Goal: Task Accomplishment & Management: Use online tool/utility

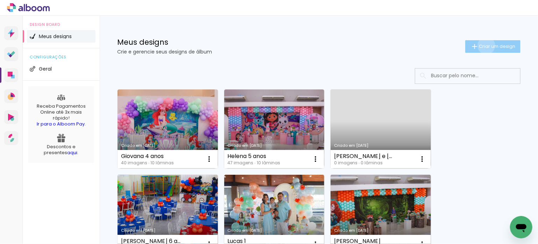
click at [480, 46] on span "Criar um design" at bounding box center [497, 46] width 36 height 5
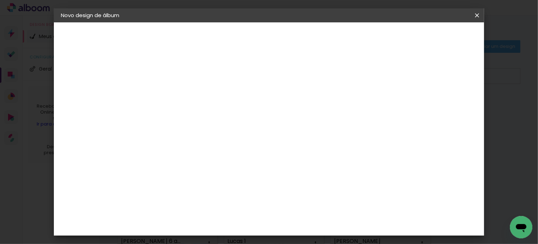
click at [175, 95] on input at bounding box center [175, 94] width 0 height 11
type input "Cecília 2 anos"
type paper-input "Cecília 2 anos"
click at [247, 31] on paper-button "Avançar" at bounding box center [230, 37] width 34 height 12
click at [204, 131] on input at bounding box center [193, 133] width 71 height 9
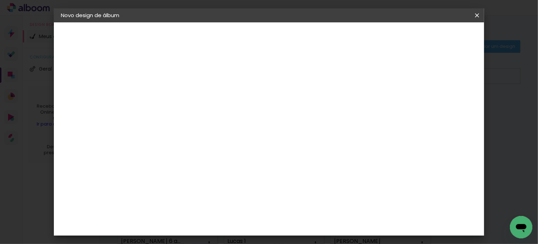
type input "pre"
type paper-input "pre"
click at [196, 192] on div "Premiere" at bounding box center [183, 195] width 26 height 6
click at [0, 0] on slot "Avançar" at bounding box center [0, 0] width 0 height 0
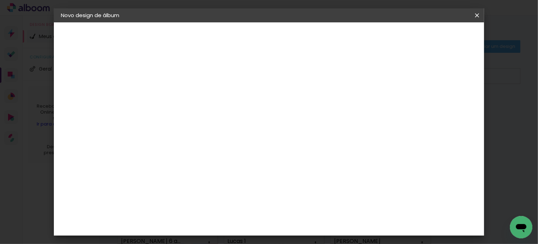
click at [223, 200] on span "20 × 20" at bounding box center [206, 209] width 33 height 19
click at [289, 31] on paper-button "Avançar" at bounding box center [272, 37] width 34 height 12
click at [344, 35] on span "Iniciar design" at bounding box center [329, 37] width 32 height 5
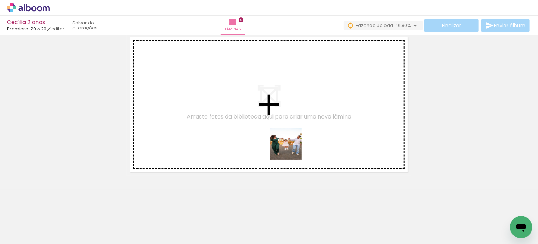
drag, startPoint x: 390, startPoint y: 223, endPoint x: 311, endPoint y: 192, distance: 84.6
click at [279, 143] on quentale-workspace at bounding box center [269, 122] width 538 height 244
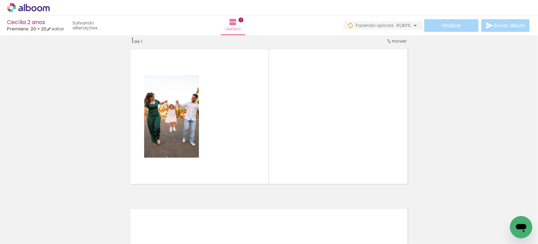
scroll to position [9, 0]
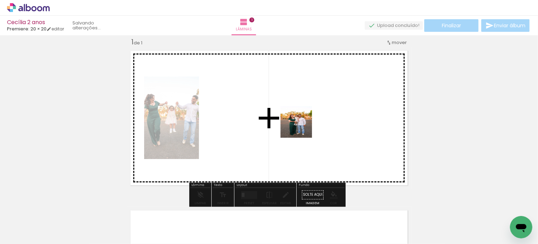
drag, startPoint x: 310, startPoint y: 139, endPoint x: 302, endPoint y: 127, distance: 14.1
click at [302, 127] on quentale-workspace at bounding box center [269, 122] width 538 height 244
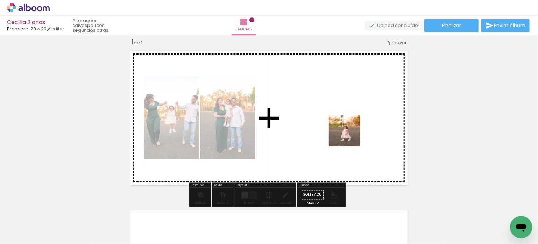
drag, startPoint x: 364, startPoint y: 151, endPoint x: 348, endPoint y: 133, distance: 24.8
click at [348, 133] on quentale-workspace at bounding box center [269, 122] width 538 height 244
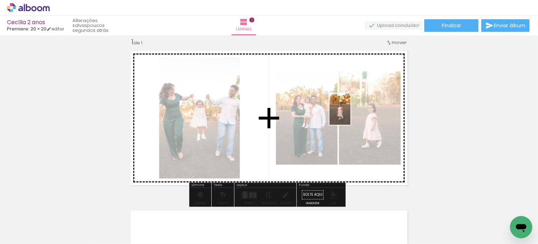
drag, startPoint x: 469, startPoint y: 226, endPoint x: 350, endPoint y: 114, distance: 163.2
click at [350, 114] on quentale-workspace at bounding box center [269, 122] width 538 height 244
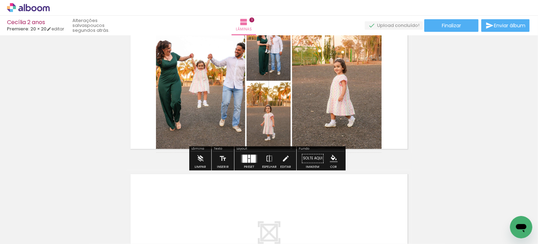
scroll to position [79, 0]
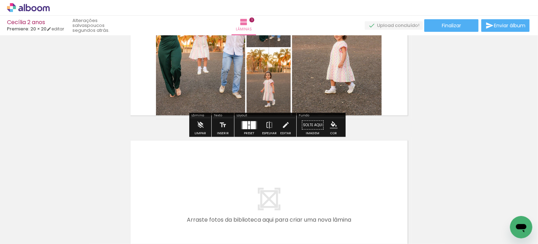
click at [243, 123] on div at bounding box center [245, 125] width 5 height 8
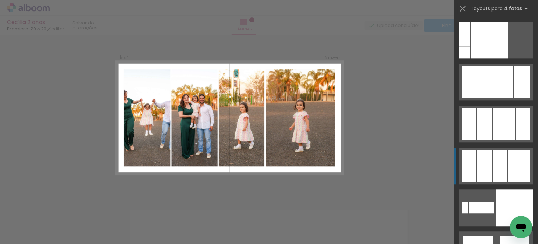
scroll to position [7560, 0]
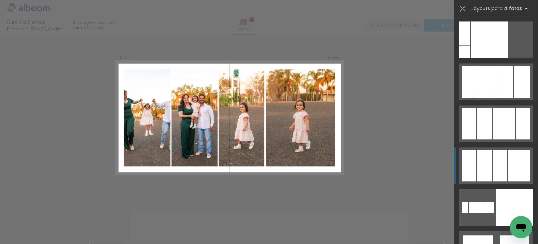
click at [508, 166] on div at bounding box center [519, 166] width 22 height 32
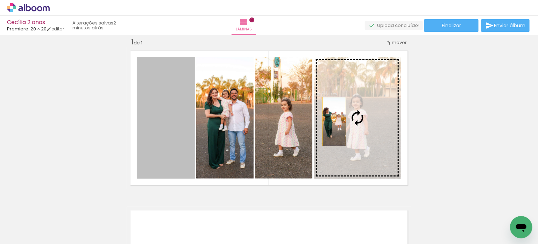
drag, startPoint x: 169, startPoint y: 138, endPoint x: 343, endPoint y: 120, distance: 174.5
click at [0, 0] on slot at bounding box center [0, 0] width 0 height 0
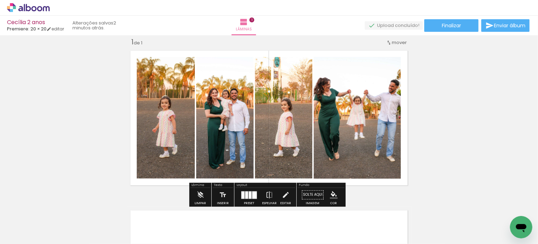
drag, startPoint x: 254, startPoint y: 195, endPoint x: 262, endPoint y: 188, distance: 10.9
click at [253, 194] on div at bounding box center [254, 194] width 5 height 7
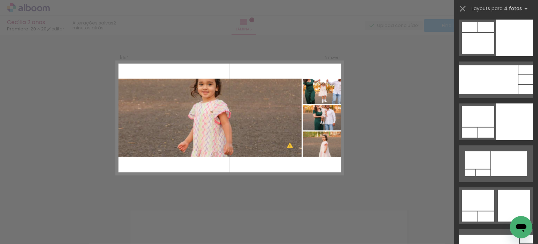
scroll to position [13602, 0]
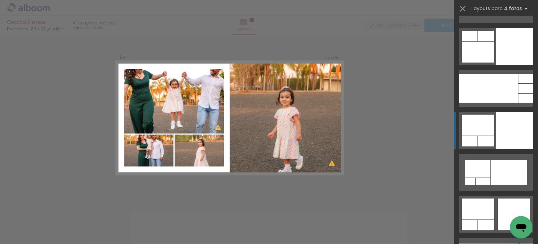
click at [483, 127] on div at bounding box center [478, 125] width 33 height 21
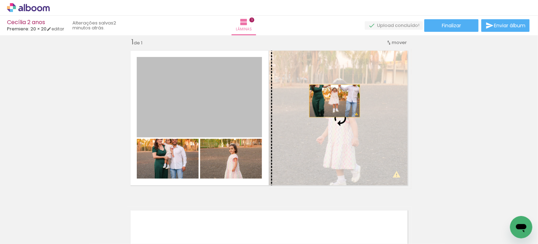
drag, startPoint x: 206, startPoint y: 106, endPoint x: 337, endPoint y: 101, distance: 131.3
click at [0, 0] on slot at bounding box center [0, 0] width 0 height 0
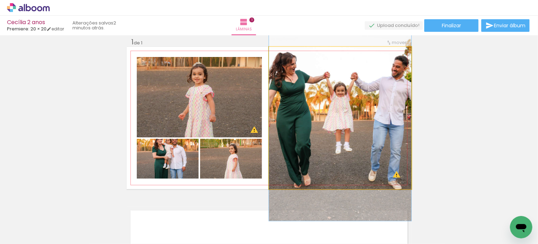
drag, startPoint x: 341, startPoint y: 154, endPoint x: 339, endPoint y: 146, distance: 9.0
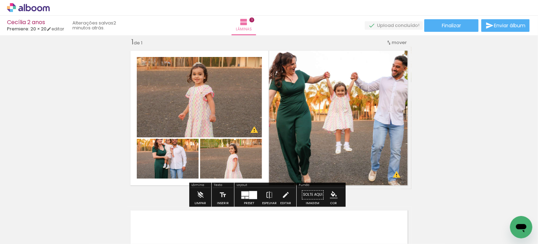
click at [252, 194] on div at bounding box center [253, 195] width 8 height 8
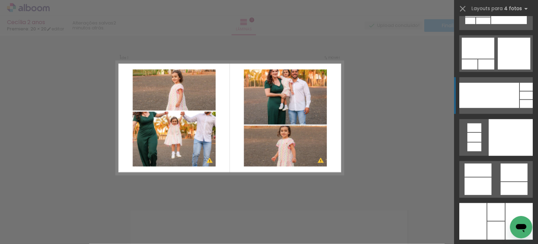
scroll to position [13903, 0]
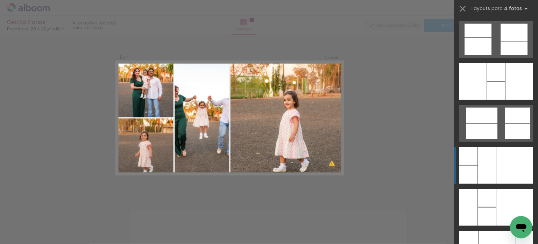
click at [491, 158] on div at bounding box center [487, 165] width 18 height 37
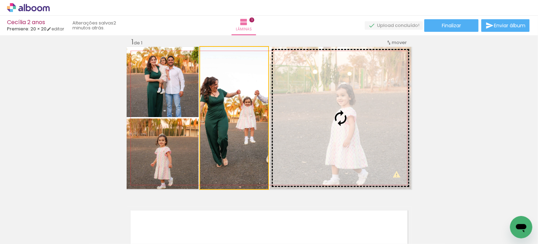
drag, startPoint x: 240, startPoint y: 140, endPoint x: 333, endPoint y: 115, distance: 96.1
click at [0, 0] on slot at bounding box center [0, 0] width 0 height 0
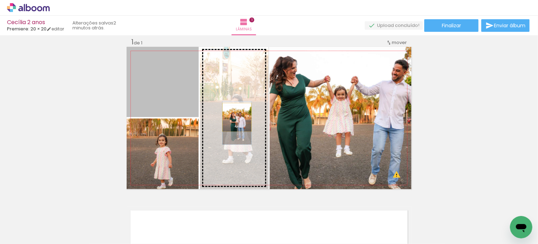
drag, startPoint x: 161, startPoint y: 96, endPoint x: 235, endPoint y: 118, distance: 77.0
click at [0, 0] on slot at bounding box center [0, 0] width 0 height 0
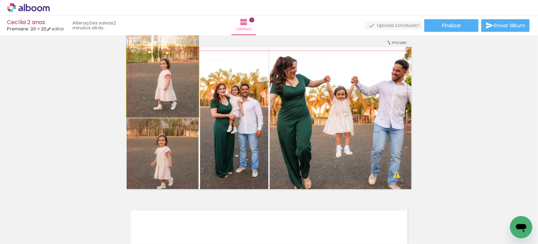
drag, startPoint x: 175, startPoint y: 106, endPoint x: 176, endPoint y: 99, distance: 6.7
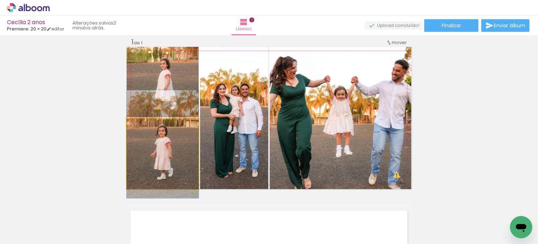
drag, startPoint x: 174, startPoint y: 155, endPoint x: 174, endPoint y: 146, distance: 9.5
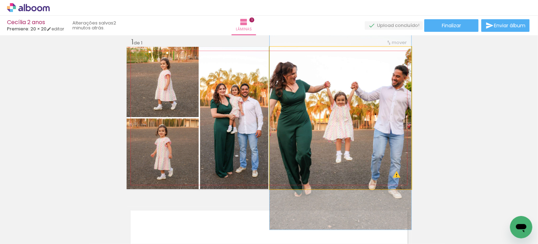
drag, startPoint x: 376, startPoint y: 119, endPoint x: 312, endPoint y: 127, distance: 64.6
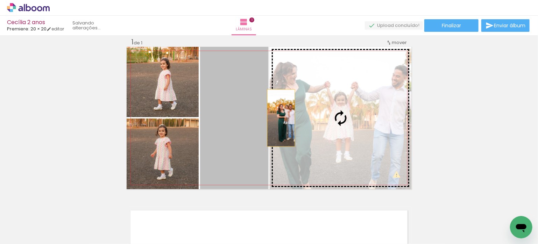
drag, startPoint x: 203, startPoint y: 128, endPoint x: 338, endPoint y: 108, distance: 136.6
click at [0, 0] on slot at bounding box center [0, 0] width 0 height 0
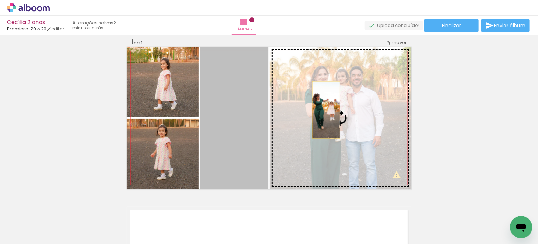
drag, startPoint x: 250, startPoint y: 120, endPoint x: 324, endPoint y: 110, distance: 74.6
click at [0, 0] on slot at bounding box center [0, 0] width 0 height 0
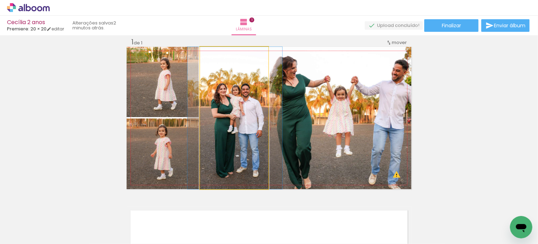
drag, startPoint x: 242, startPoint y: 134, endPoint x: 242, endPoint y: 126, distance: 8.1
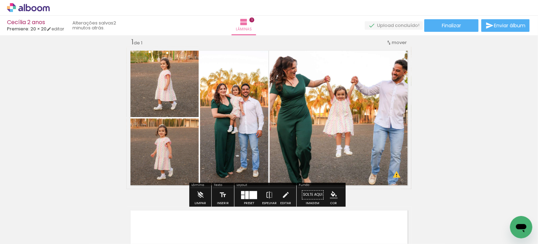
drag, startPoint x: 251, startPoint y: 193, endPoint x: 264, endPoint y: 186, distance: 14.6
click at [250, 193] on div at bounding box center [254, 195] width 8 height 8
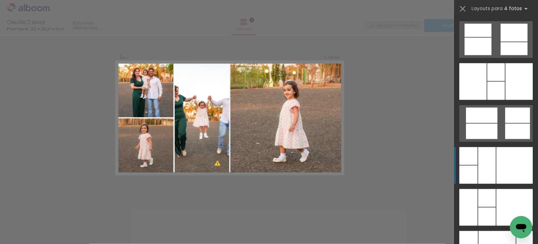
scroll to position [14029, 0]
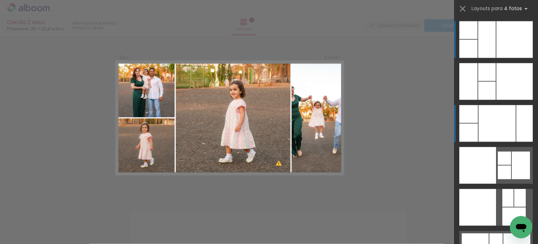
click at [486, 121] on div at bounding box center [497, 123] width 37 height 37
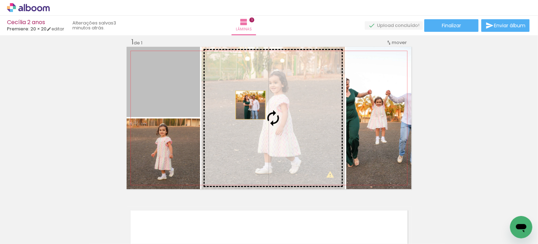
drag, startPoint x: 180, startPoint y: 96, endPoint x: 248, endPoint y: 107, distance: 69.2
click at [0, 0] on slot at bounding box center [0, 0] width 0 height 0
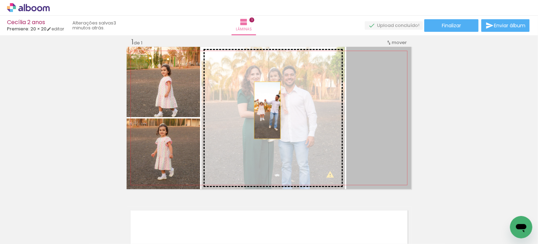
drag, startPoint x: 389, startPoint y: 122, endPoint x: 265, endPoint y: 110, distance: 124.8
click at [0, 0] on slot at bounding box center [0, 0] width 0 height 0
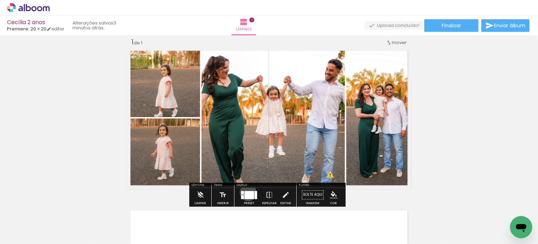
click at [247, 193] on div at bounding box center [249, 195] width 9 height 8
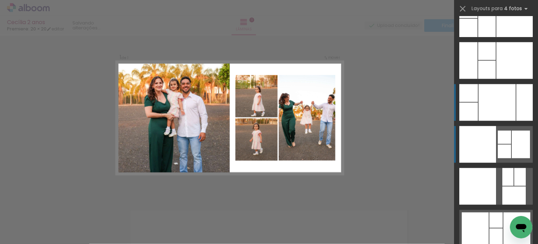
scroll to position [14039, 0]
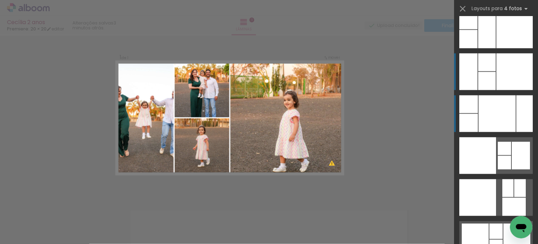
click at [491, 87] on div at bounding box center [487, 81] width 18 height 18
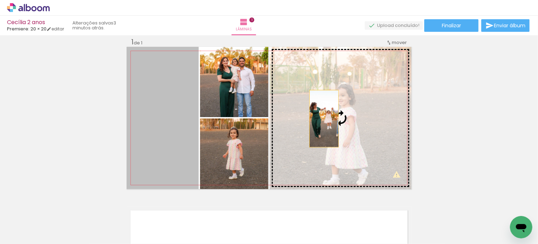
drag, startPoint x: 154, startPoint y: 125, endPoint x: 322, endPoint y: 119, distance: 167.4
click at [0, 0] on slot at bounding box center [0, 0] width 0 height 0
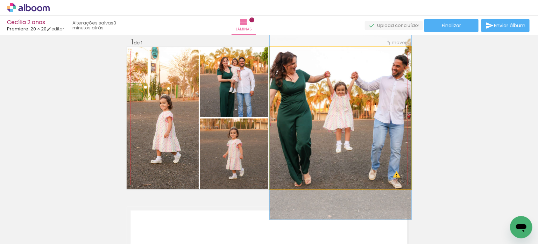
drag, startPoint x: 341, startPoint y: 127, endPoint x: 349, endPoint y: 122, distance: 9.2
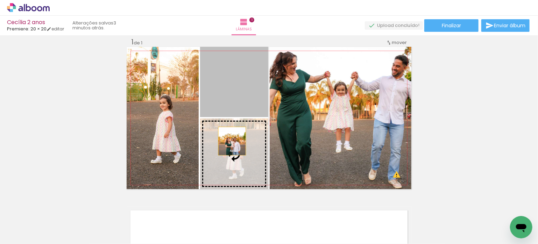
drag, startPoint x: 231, startPoint y: 94, endPoint x: 230, endPoint y: 141, distance: 46.9
click at [0, 0] on slot at bounding box center [0, 0] width 0 height 0
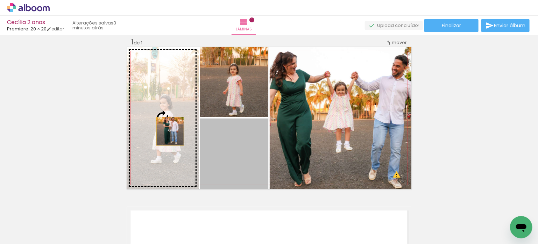
drag, startPoint x: 230, startPoint y: 152, endPoint x: 167, endPoint y: 131, distance: 65.6
click at [0, 0] on slot at bounding box center [0, 0] width 0 height 0
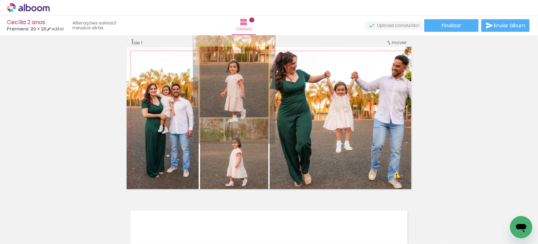
type paper-slider "120"
click at [218, 53] on div at bounding box center [221, 54] width 6 height 6
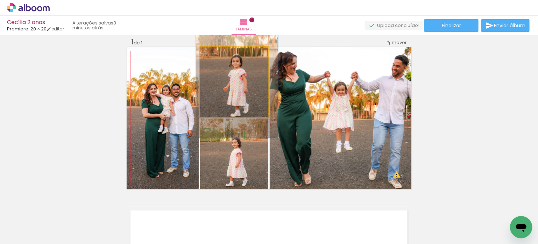
drag, startPoint x: 225, startPoint y: 74, endPoint x: 228, endPoint y: 68, distance: 6.3
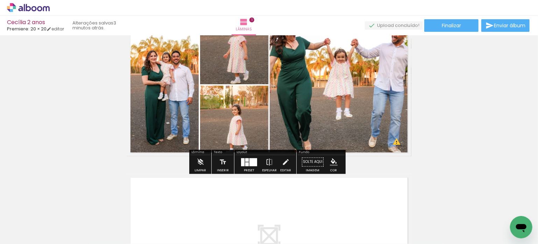
scroll to position [44, 0]
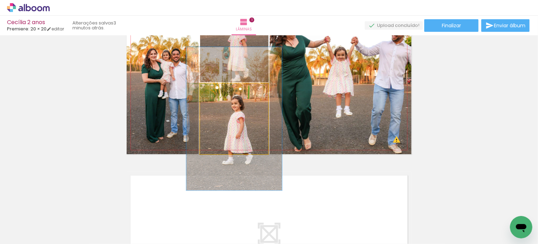
drag, startPoint x: 215, startPoint y: 90, endPoint x: 223, endPoint y: 90, distance: 8.1
click at [223, 90] on div at bounding box center [226, 91] width 6 height 6
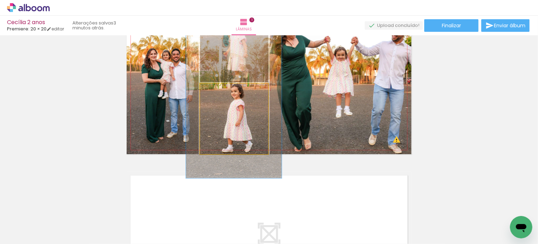
drag, startPoint x: 237, startPoint y: 114, endPoint x: 231, endPoint y: 93, distance: 21.5
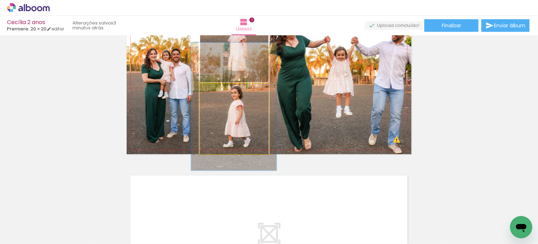
drag, startPoint x: 224, startPoint y: 93, endPoint x: 220, endPoint y: 92, distance: 4.4
type paper-slider "125"
click at [220, 92] on div at bounding box center [223, 90] width 11 height 11
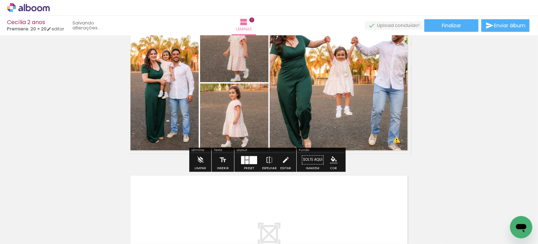
click at [452, 80] on div "Inserir lâmina 1 de 1 O Designbox precisará aumentar a sua imagem em 175% para …" at bounding box center [269, 154] width 538 height 320
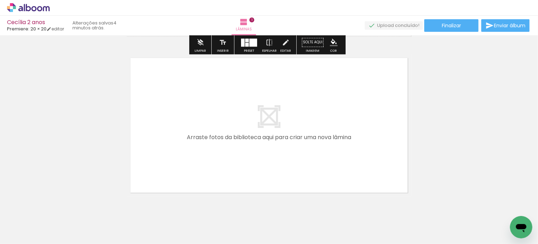
scroll to position [182, 0]
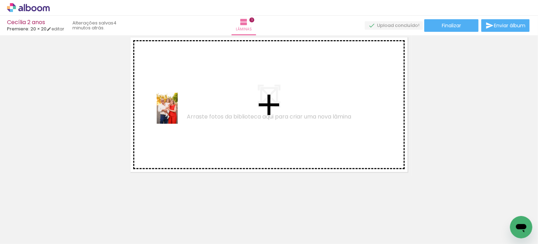
drag, startPoint x: 117, startPoint y: 222, endPoint x: 178, endPoint y: 113, distance: 124.6
click at [178, 113] on quentale-workspace at bounding box center [269, 122] width 538 height 244
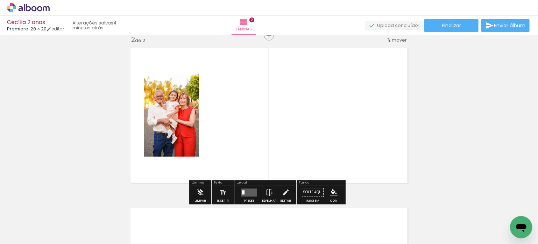
scroll to position [169, 0]
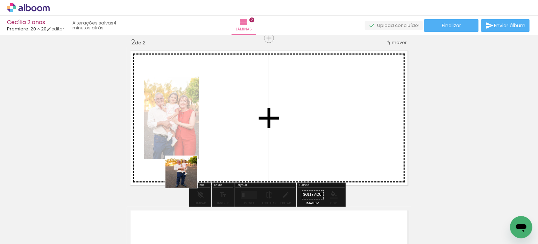
drag, startPoint x: 169, startPoint y: 201, endPoint x: 202, endPoint y: 190, distance: 35.2
click at [240, 123] on quentale-workspace at bounding box center [269, 122] width 538 height 244
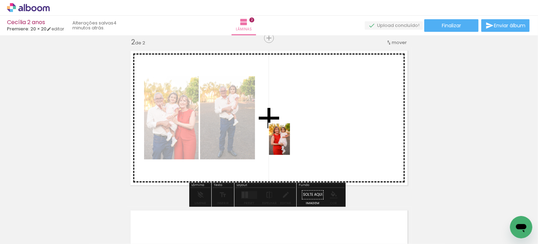
drag, startPoint x: 211, startPoint y: 214, endPoint x: 290, endPoint y: 145, distance: 104.7
click at [290, 145] on quentale-workspace at bounding box center [269, 122] width 538 height 244
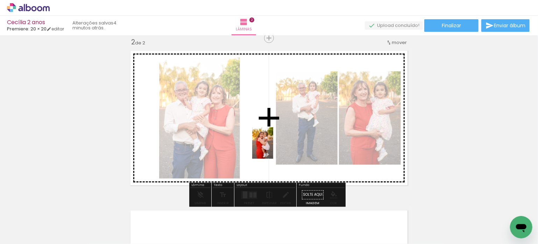
drag, startPoint x: 255, startPoint y: 190, endPoint x: 273, endPoint y: 148, distance: 45.9
click at [273, 148] on quentale-workspace at bounding box center [269, 122] width 538 height 244
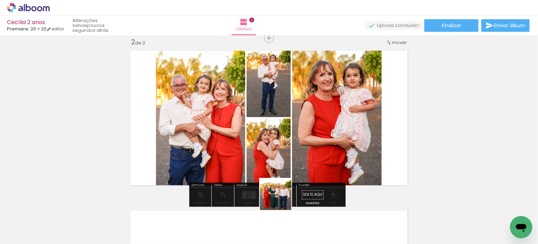
drag, startPoint x: 274, startPoint y: 222, endPoint x: 313, endPoint y: 211, distance: 39.9
click at [294, 145] on quentale-workspace at bounding box center [269, 122] width 538 height 244
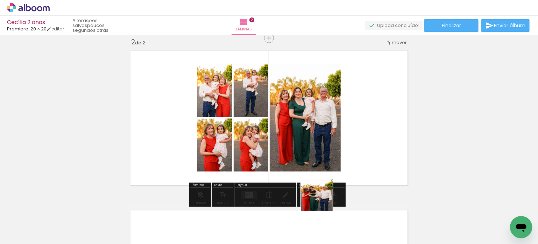
drag, startPoint x: 316, startPoint y: 217, endPoint x: 314, endPoint y: 176, distance: 41.4
click at [362, 117] on quentale-workspace at bounding box center [269, 122] width 538 height 244
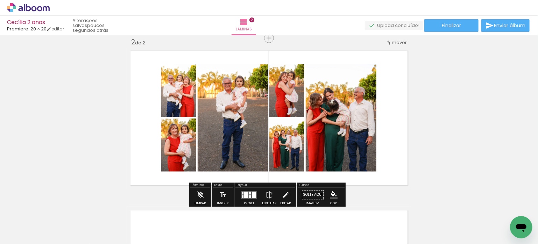
drag, startPoint x: 249, startPoint y: 193, endPoint x: 297, endPoint y: 169, distance: 54.0
click at [249, 193] on div at bounding box center [250, 193] width 2 height 3
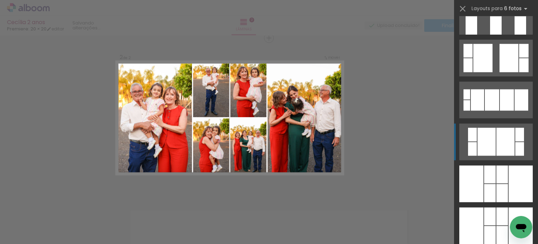
scroll to position [630, 0]
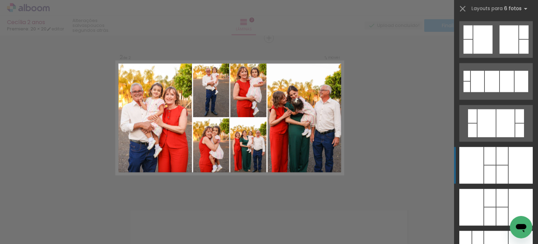
click at [499, 169] on div at bounding box center [503, 175] width 12 height 18
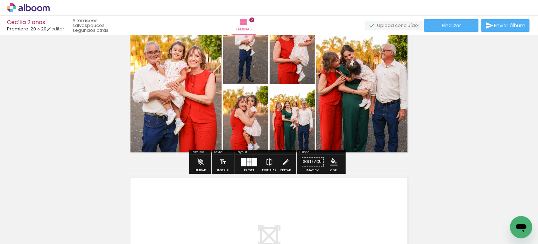
scroll to position [204, 0]
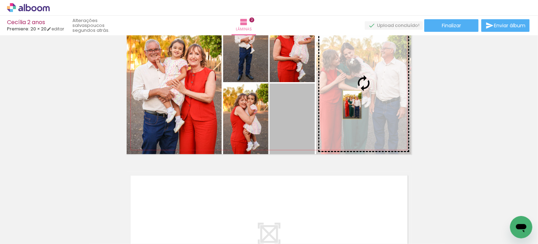
drag, startPoint x: 302, startPoint y: 133, endPoint x: 350, endPoint y: 105, distance: 54.9
click at [0, 0] on slot at bounding box center [0, 0] width 0 height 0
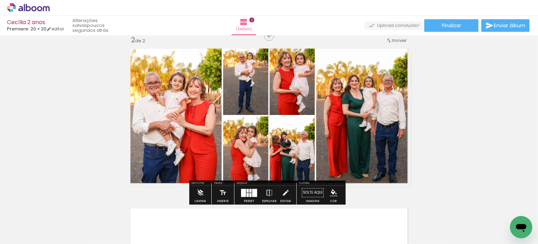
scroll to position [169, 0]
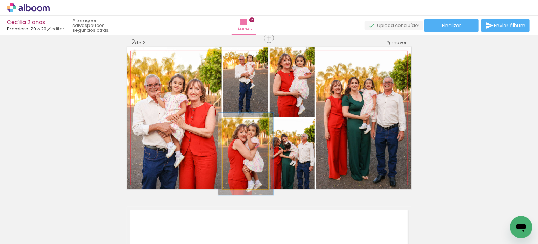
click at [239, 126] on div at bounding box center [242, 126] width 6 height 6
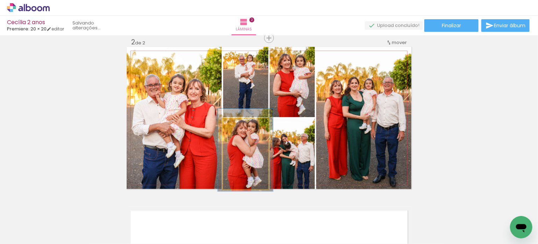
drag, startPoint x: 252, startPoint y: 146, endPoint x: 251, endPoint y: 143, distance: 3.7
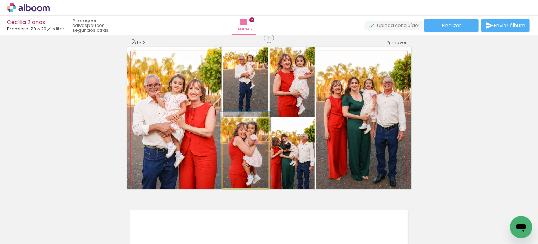
type paper-slider "109"
click at [239, 126] on div at bounding box center [240, 126] width 6 height 6
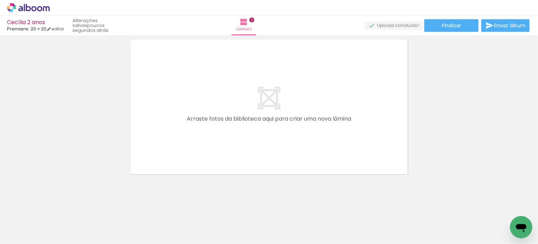
scroll to position [342, 0]
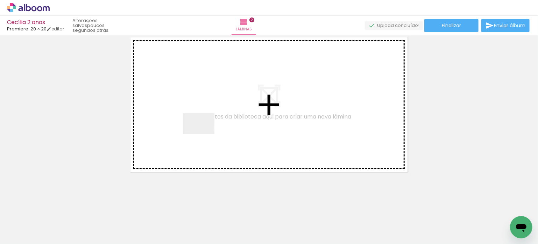
drag, startPoint x: 90, startPoint y: 221, endPoint x: 204, endPoint y: 134, distance: 143.4
click at [204, 134] on quentale-workspace at bounding box center [269, 122] width 538 height 244
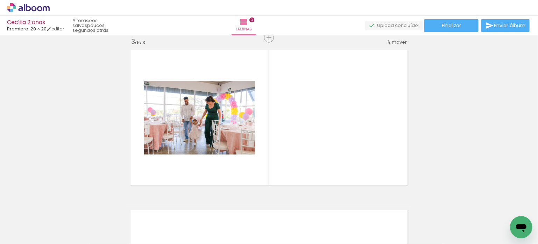
scroll to position [0, 587]
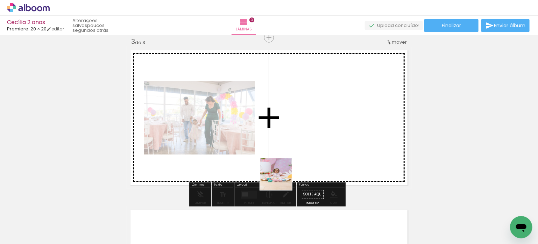
drag, startPoint x: 281, startPoint y: 191, endPoint x: 282, endPoint y: 141, distance: 50.4
click at [282, 141] on quentale-workspace at bounding box center [269, 122] width 538 height 244
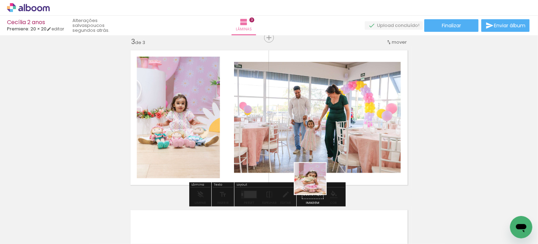
drag, startPoint x: 316, startPoint y: 224, endPoint x: 317, endPoint y: 153, distance: 71.1
click at [317, 153] on quentale-workspace at bounding box center [269, 122] width 538 height 244
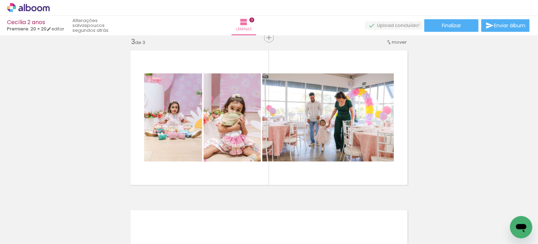
scroll to position [0, 1912]
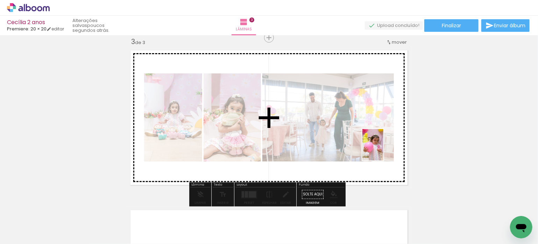
drag, startPoint x: 399, startPoint y: 168, endPoint x: 384, endPoint y: 150, distance: 23.5
click at [384, 150] on quentale-workspace at bounding box center [269, 122] width 538 height 244
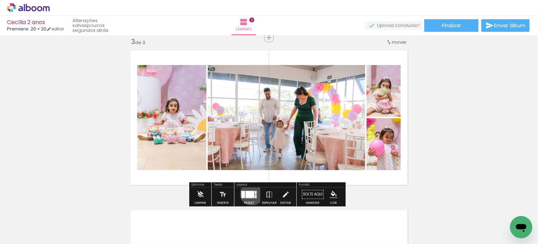
click at [250, 194] on div at bounding box center [250, 194] width 9 height 7
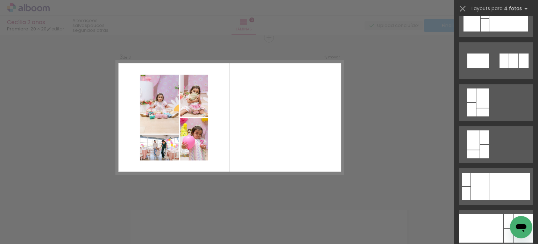
scroll to position [1015, 0]
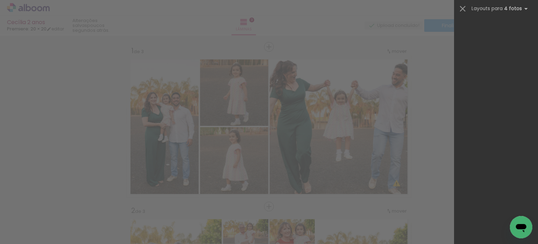
scroll to position [0, 1912]
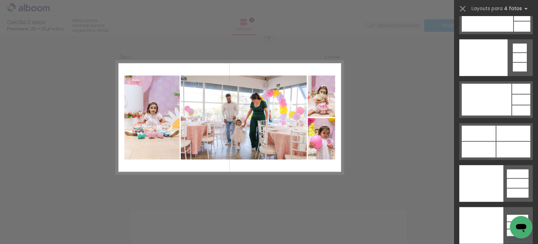
drag, startPoint x: 535, startPoint y: 39, endPoint x: 2, endPoint y: 12, distance: 533.1
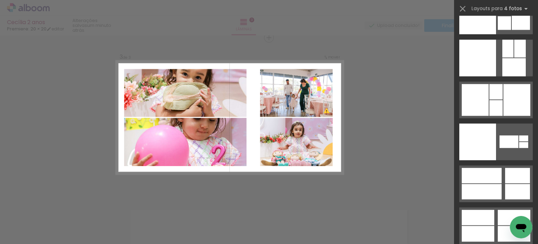
scroll to position [14109, 0]
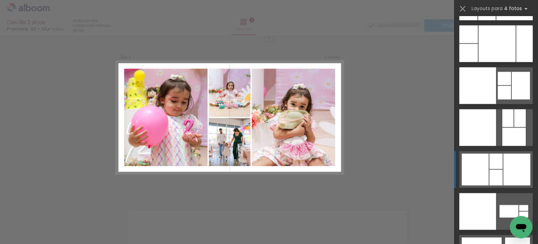
click at [492, 170] on div at bounding box center [496, 178] width 13 height 16
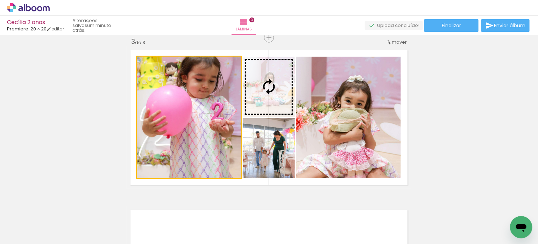
drag, startPoint x: 244, startPoint y: 89, endPoint x: 257, endPoint y: 84, distance: 14.5
click at [0, 0] on slot at bounding box center [0, 0] width 0 height 0
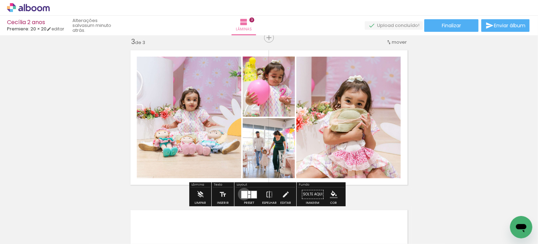
click at [243, 194] on div at bounding box center [245, 194] width 6 height 7
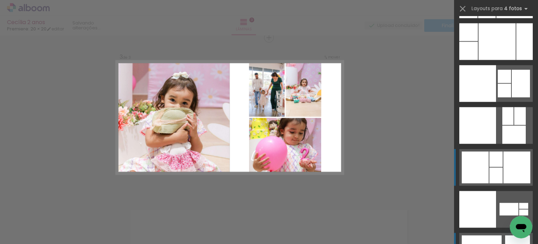
scroll to position [14064, 0]
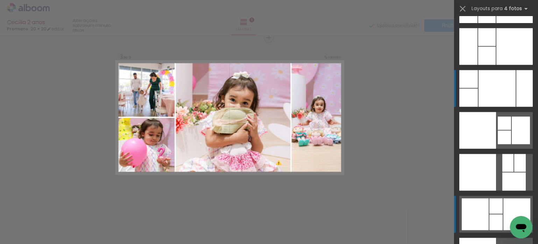
click at [490, 77] on div at bounding box center [497, 88] width 37 height 37
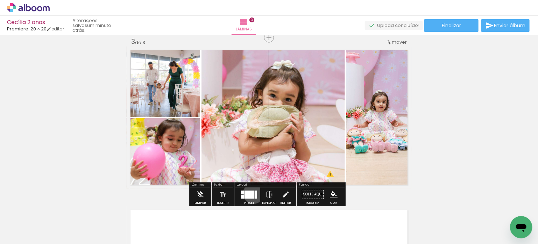
click at [252, 194] on div at bounding box center [249, 195] width 9 height 8
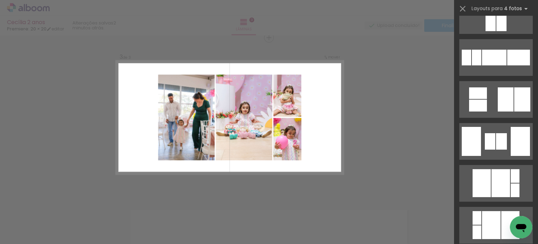
scroll to position [5290, 0]
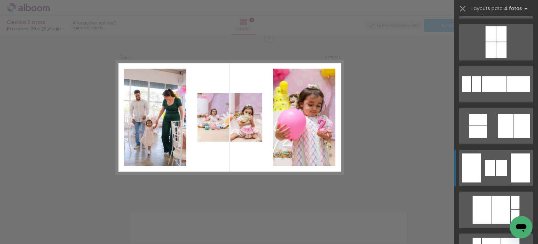
click at [498, 165] on div at bounding box center [501, 168] width 11 height 16
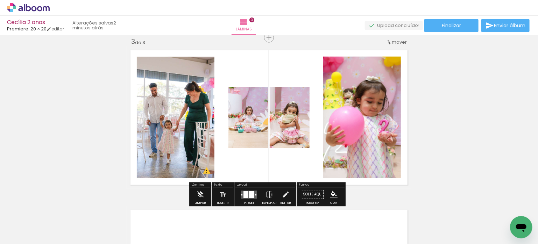
click at [251, 194] on div at bounding box center [251, 194] width 5 height 7
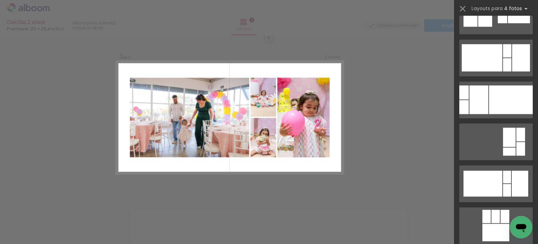
scroll to position [728, 0]
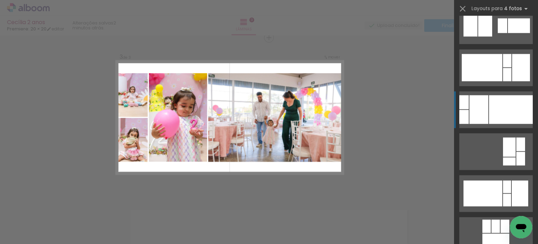
click at [497, 100] on div at bounding box center [511, 109] width 44 height 29
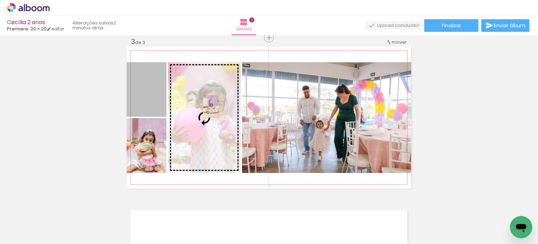
drag, startPoint x: 146, startPoint y: 92, endPoint x: 209, endPoint y: 107, distance: 64.5
click at [0, 0] on slot at bounding box center [0, 0] width 0 height 0
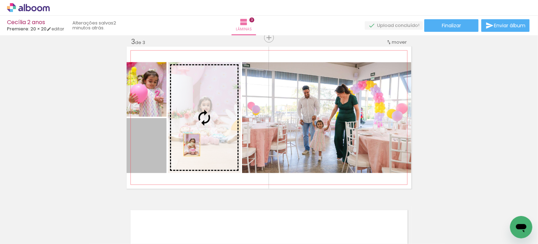
drag, startPoint x: 186, startPoint y: 146, endPoint x: 203, endPoint y: 140, distance: 18.3
click at [0, 0] on slot at bounding box center [0, 0] width 0 height 0
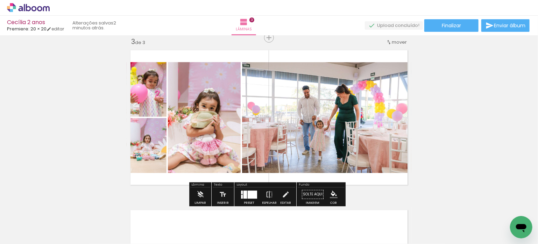
click at [249, 196] on div at bounding box center [252, 195] width 9 height 8
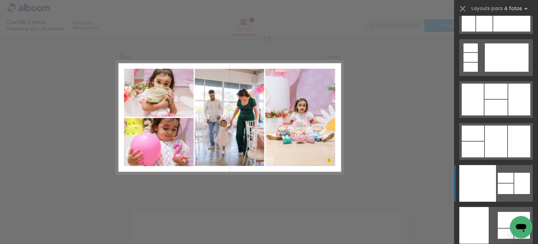
scroll to position [14459, 0]
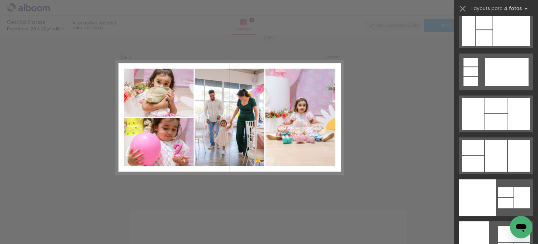
drag, startPoint x: 496, startPoint y: 149, endPoint x: 467, endPoint y: 142, distance: 29.9
click at [496, 149] on div at bounding box center [496, 156] width 22 height 32
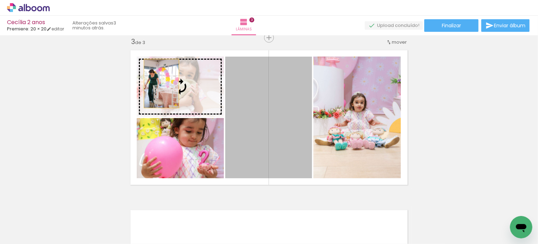
drag, startPoint x: 264, startPoint y: 121, endPoint x: 159, endPoint y: 84, distance: 111.0
click at [0, 0] on slot at bounding box center [0, 0] width 0 height 0
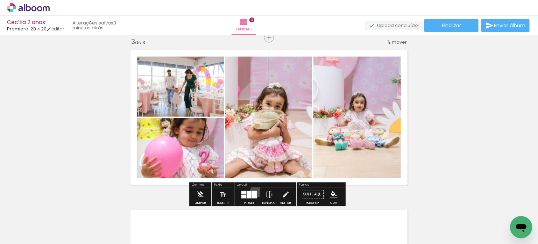
click at [255, 191] on div at bounding box center [254, 194] width 5 height 7
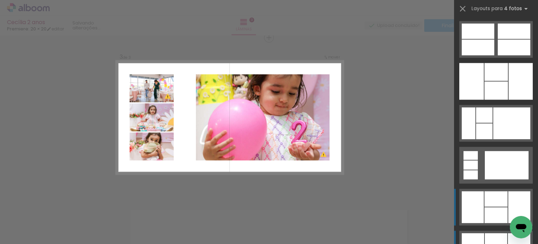
scroll to position [14365, 0]
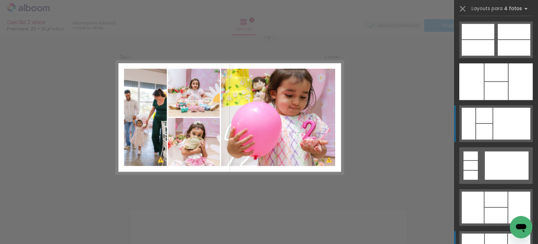
click at [494, 132] on div at bounding box center [512, 124] width 37 height 32
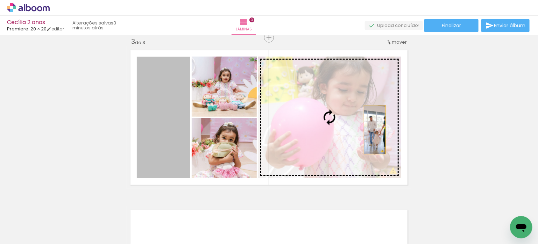
drag, startPoint x: 177, startPoint y: 119, endPoint x: 372, endPoint y: 130, distance: 195.6
click at [0, 0] on slot at bounding box center [0, 0] width 0 height 0
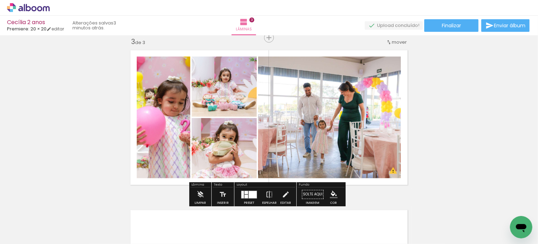
click at [249, 195] on div at bounding box center [253, 194] width 8 height 7
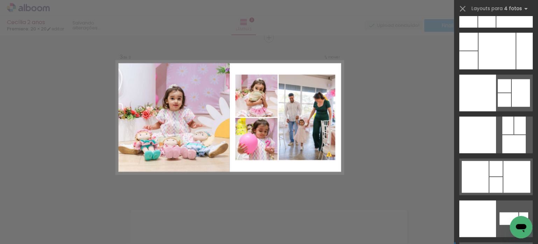
scroll to position [14064, 0]
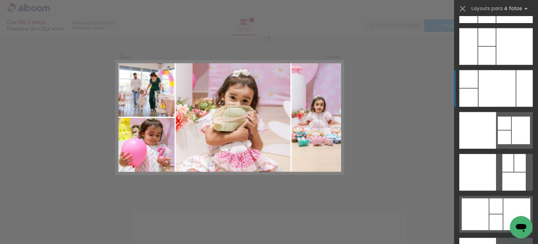
click at [493, 102] on div at bounding box center [497, 88] width 37 height 37
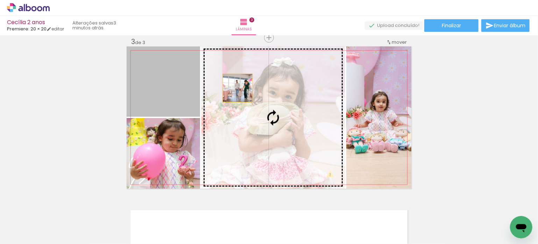
drag, startPoint x: 191, startPoint y: 75, endPoint x: 235, endPoint y: 88, distance: 46.3
click at [0, 0] on slot at bounding box center [0, 0] width 0 height 0
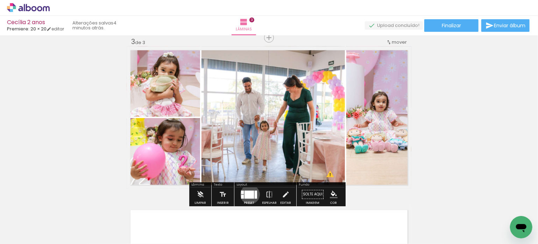
drag, startPoint x: 249, startPoint y: 195, endPoint x: 252, endPoint y: 193, distance: 4.1
click at [249, 194] on div at bounding box center [249, 195] width 9 height 8
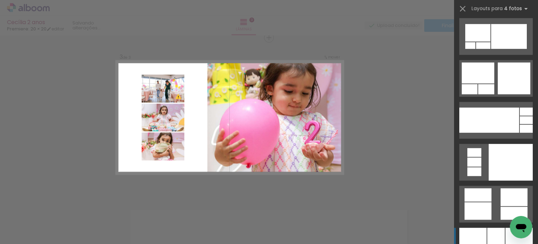
scroll to position [13728, 0]
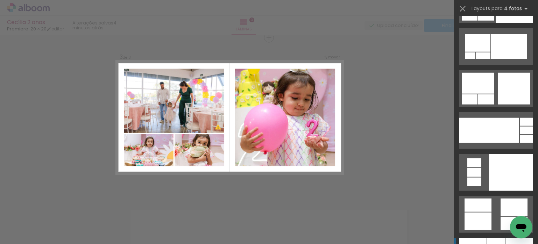
click at [498, 96] on div at bounding box center [514, 89] width 33 height 32
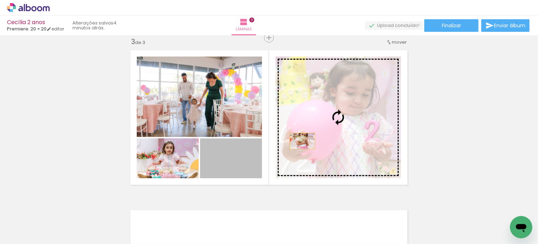
drag, startPoint x: 287, startPoint y: 147, endPoint x: 309, endPoint y: 137, distance: 24.3
click at [0, 0] on slot at bounding box center [0, 0] width 0 height 0
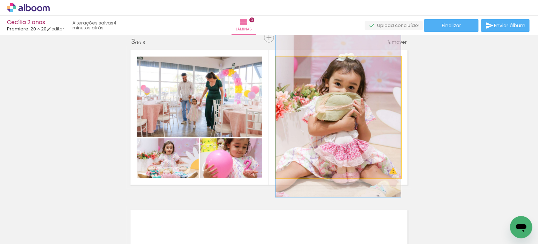
drag, startPoint x: 333, startPoint y: 133, endPoint x: 340, endPoint y: 123, distance: 12.3
click at [341, 123] on quentale-photo at bounding box center [338, 118] width 125 height 122
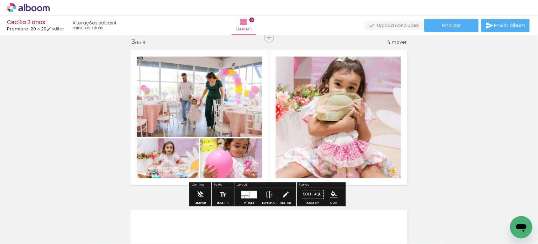
click at [254, 195] on div at bounding box center [253, 194] width 7 height 7
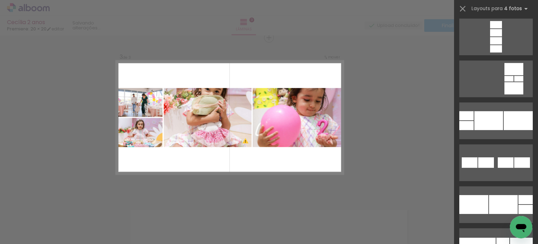
scroll to position [13217, 0]
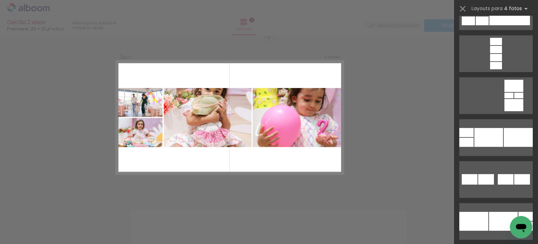
click at [433, 138] on div "Confirmar Cancelar" at bounding box center [269, 34] width 538 height 657
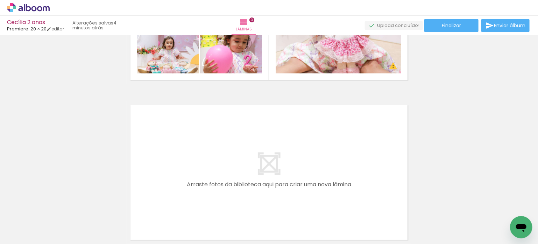
scroll to position [0, 475]
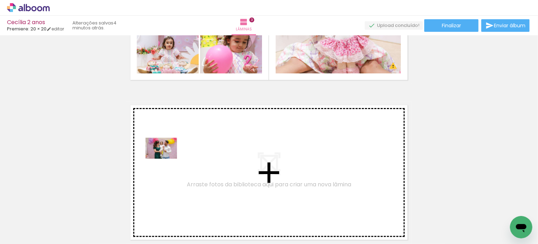
drag, startPoint x: 112, startPoint y: 222, endPoint x: 167, endPoint y: 159, distance: 83.6
click at [167, 159] on quentale-workspace at bounding box center [269, 122] width 538 height 244
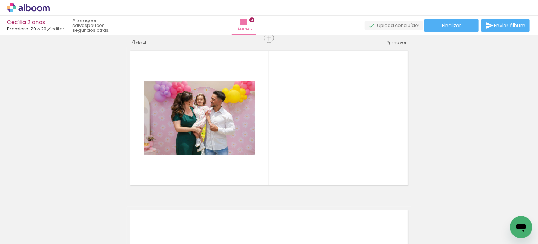
scroll to position [0, 1912]
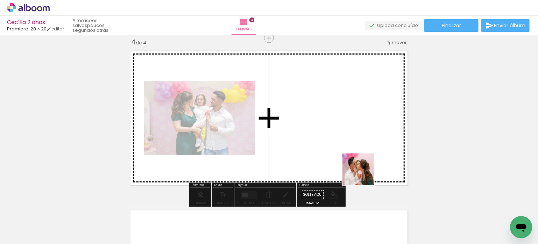
drag, startPoint x: 400, startPoint y: 223, endPoint x: 337, endPoint y: 145, distance: 100.3
click at [337, 145] on quentale-workspace at bounding box center [269, 122] width 538 height 244
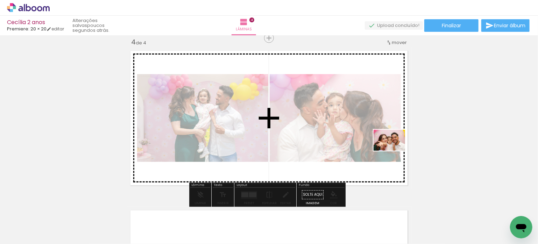
drag, startPoint x: 447, startPoint y: 230, endPoint x: 395, endPoint y: 151, distance: 94.3
click at [395, 151] on quentale-workspace at bounding box center [269, 122] width 538 height 244
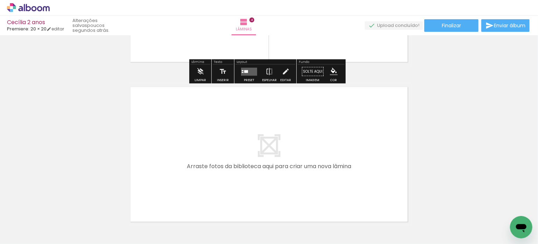
scroll to position [629, 0]
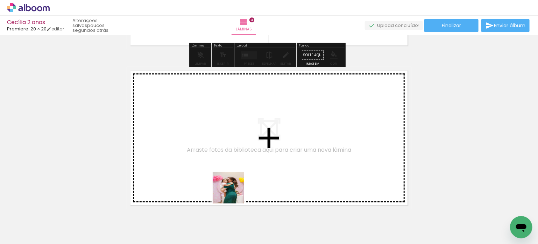
drag, startPoint x: 234, startPoint y: 193, endPoint x: 225, endPoint y: 142, distance: 51.6
click at [225, 142] on quentale-workspace at bounding box center [269, 122] width 538 height 244
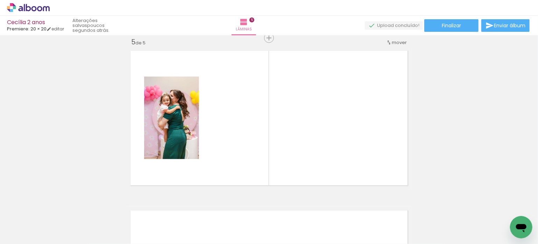
scroll to position [0, 1015]
drag, startPoint x: 266, startPoint y: 223, endPoint x: 236, endPoint y: 190, distance: 44.4
click at [272, 146] on quentale-workspace at bounding box center [269, 122] width 538 height 244
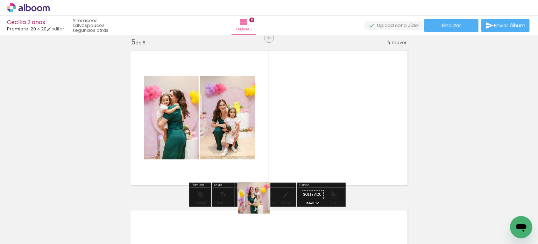
drag, startPoint x: 259, startPoint y: 203, endPoint x: 293, endPoint y: 142, distance: 69.6
click at [293, 142] on quentale-workspace at bounding box center [269, 122] width 538 height 244
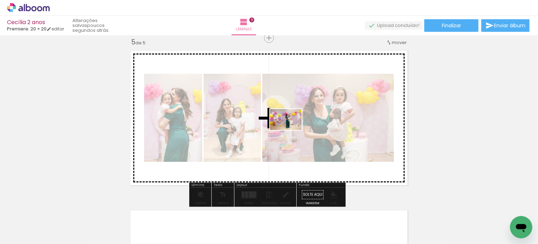
drag, startPoint x: 219, startPoint y: 196, endPoint x: 291, endPoint y: 130, distance: 97.6
click at [291, 130] on quentale-workspace at bounding box center [269, 122] width 538 height 244
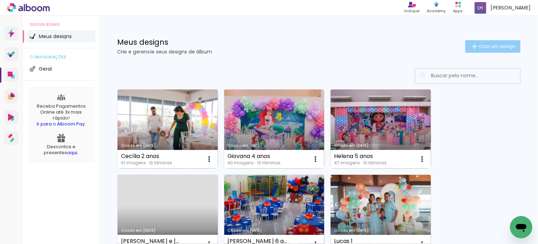
click at [477, 42] on paper-button "Criar um design" at bounding box center [493, 46] width 55 height 13
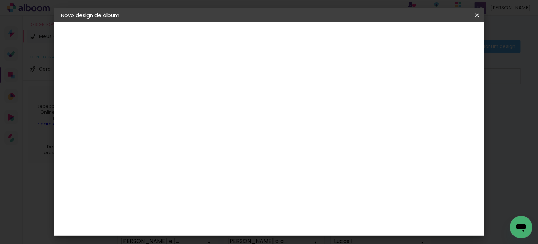
click at [175, 92] on input at bounding box center [175, 94] width 0 height 11
type input "[PERSON_NAME] 1 Aninho"
type paper-input "[PERSON_NAME] 1 Aninho"
click at [0, 0] on slot "Avançar" at bounding box center [0, 0] width 0 height 0
click at [229, 136] on input at bounding box center [193, 133] width 71 height 9
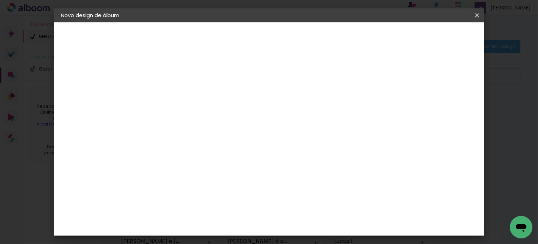
type input "pre"
type paper-input "pre"
click at [217, 187] on paper-item "Premiere" at bounding box center [186, 194] width 62 height 15
click at [0, 0] on slot "Avançar" at bounding box center [0, 0] width 0 height 0
click at [223, 151] on span "15 × 20" at bounding box center [206, 160] width 33 height 19
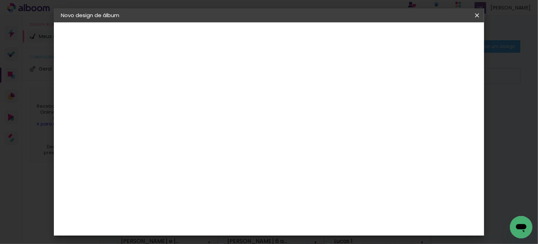
click at [300, 43] on header "Modelo Escolha o modelo do álbum. Voltar Avançar" at bounding box center [222, 43] width 155 height 42
click at [0, 0] on slot "Avançar" at bounding box center [0, 0] width 0 height 0
drag, startPoint x: 455, startPoint y: 35, endPoint x: 451, endPoint y: 42, distance: 8.6
click at [434, 35] on span "Iniciar design" at bounding box center [418, 37] width 32 height 5
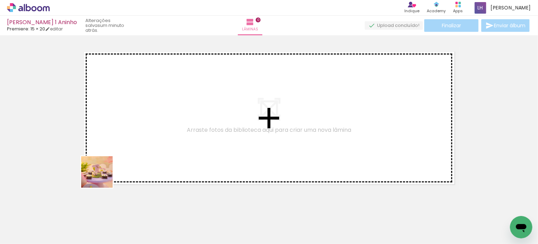
drag, startPoint x: 88, startPoint y: 199, endPoint x: 120, endPoint y: 219, distance: 37.4
click at [140, 148] on quentale-workspace at bounding box center [269, 122] width 538 height 244
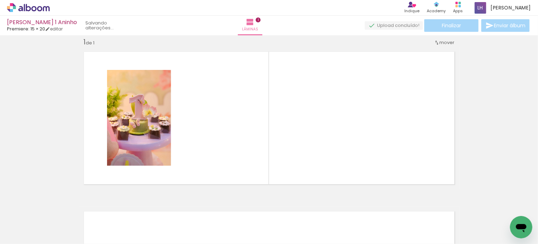
scroll to position [9, 0]
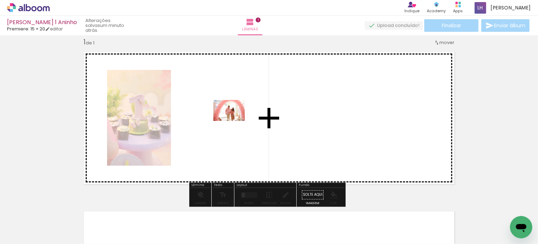
drag, startPoint x: 160, startPoint y: 176, endPoint x: 235, endPoint y: 121, distance: 92.6
click at [235, 121] on quentale-workspace at bounding box center [269, 122] width 538 height 244
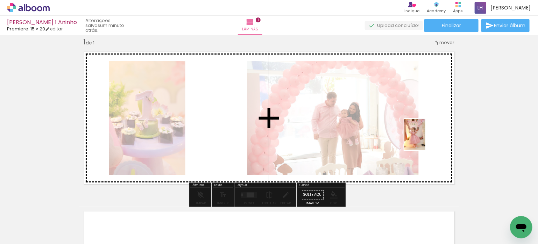
drag, startPoint x: 151, startPoint y: 222, endPoint x: 426, endPoint y: 140, distance: 287.1
click at [426, 140] on quentale-workspace at bounding box center [269, 122] width 538 height 244
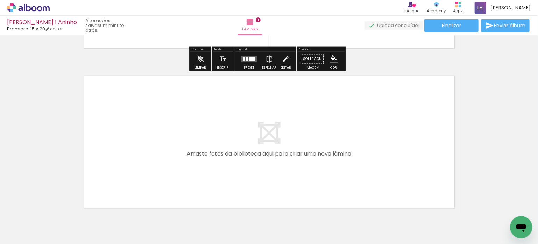
scroll to position [149, 0]
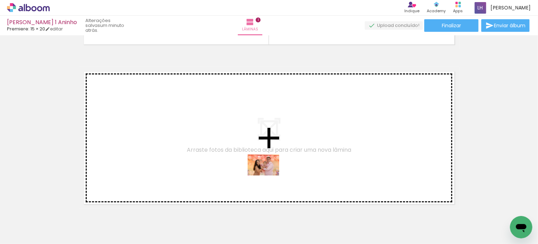
drag, startPoint x: 310, startPoint y: 226, endPoint x: 269, endPoint y: 175, distance: 65.2
click at [269, 175] on quentale-workspace at bounding box center [269, 122] width 538 height 244
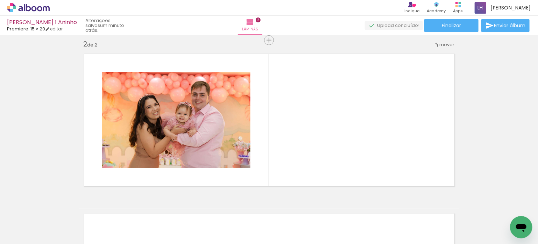
scroll to position [169, 0]
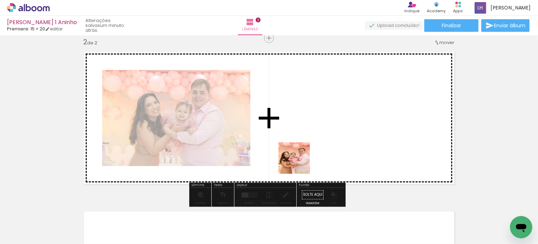
drag, startPoint x: 300, startPoint y: 163, endPoint x: 310, endPoint y: 147, distance: 19.7
click at [310, 147] on quentale-workspace at bounding box center [269, 122] width 538 height 244
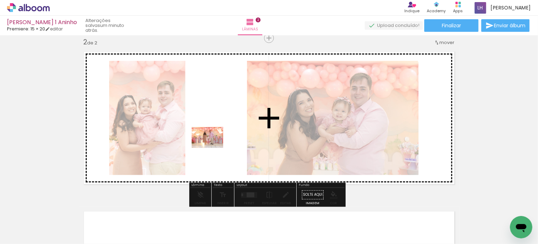
drag, startPoint x: 191, startPoint y: 224, endPoint x: 213, endPoint y: 147, distance: 80.0
click at [213, 147] on quentale-workspace at bounding box center [269, 122] width 538 height 244
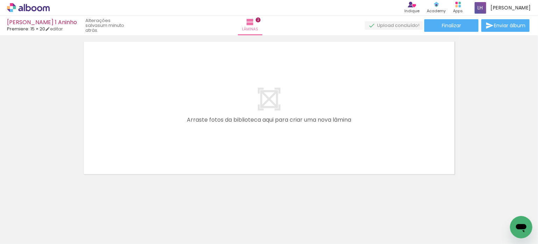
scroll to position [342, 0]
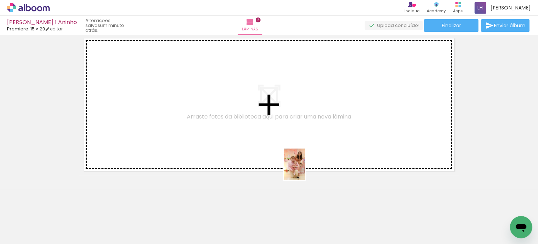
drag, startPoint x: 295, startPoint y: 221, endPoint x: 305, endPoint y: 170, distance: 52.2
click at [305, 170] on quentale-workspace at bounding box center [269, 122] width 538 height 244
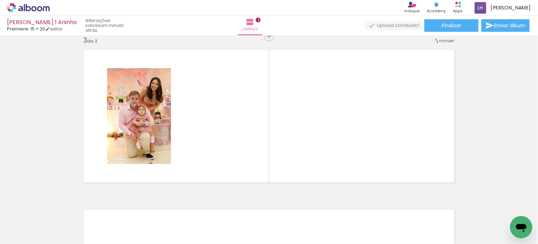
scroll to position [329, 0]
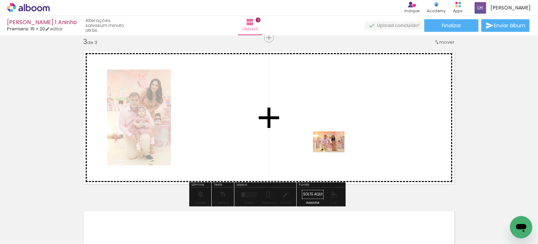
drag, startPoint x: 336, startPoint y: 219, endPoint x: 334, endPoint y: 153, distance: 66.9
click at [334, 153] on quentale-workspace at bounding box center [269, 122] width 538 height 244
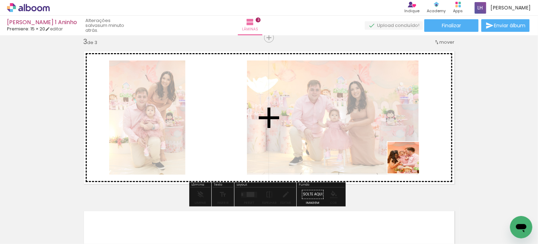
drag, startPoint x: 416, startPoint y: 225, endPoint x: 408, endPoint y: 147, distance: 78.1
click at [408, 147] on quentale-workspace at bounding box center [269, 122] width 538 height 244
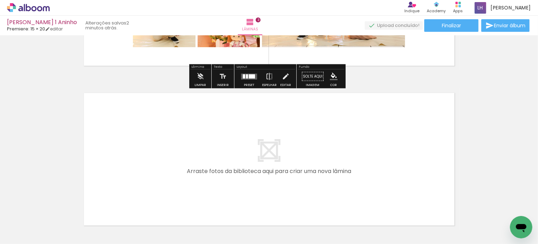
scroll to position [469, 0]
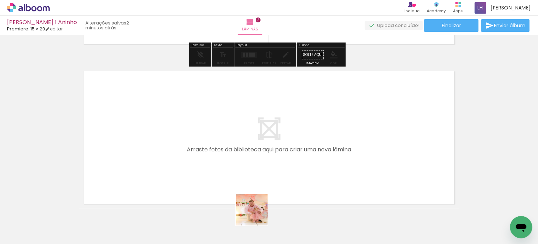
drag, startPoint x: 257, startPoint y: 215, endPoint x: 268, endPoint y: 201, distance: 18.2
click at [256, 167] on quentale-workspace at bounding box center [269, 122] width 538 height 244
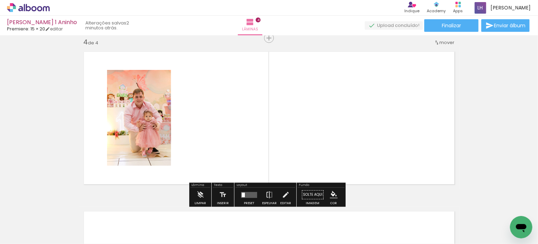
scroll to position [489, 0]
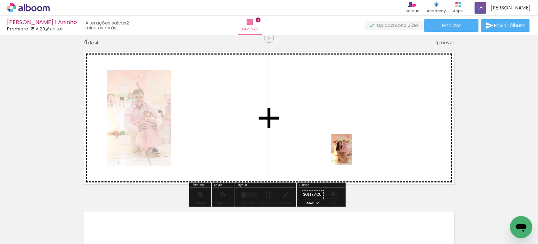
drag, startPoint x: 379, startPoint y: 219, endPoint x: 352, endPoint y: 155, distance: 70.0
click at [352, 155] on quentale-workspace at bounding box center [269, 122] width 538 height 244
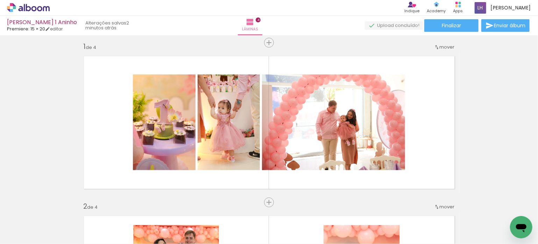
scroll to position [0, 0]
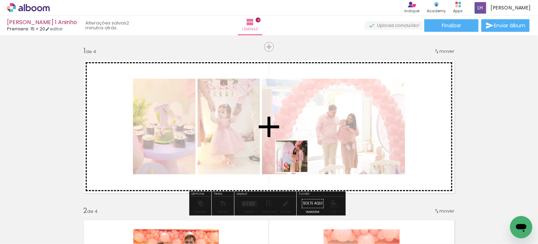
drag, startPoint x: 292, startPoint y: 225, endPoint x: 294, endPoint y: 144, distance: 81.2
click at [294, 144] on quentale-workspace at bounding box center [269, 122] width 538 height 244
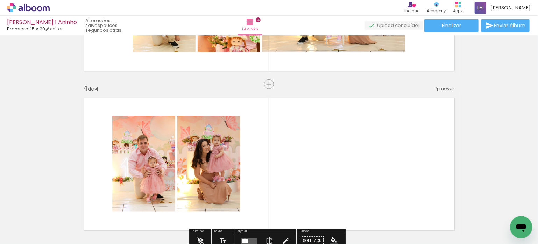
scroll to position [455, 0]
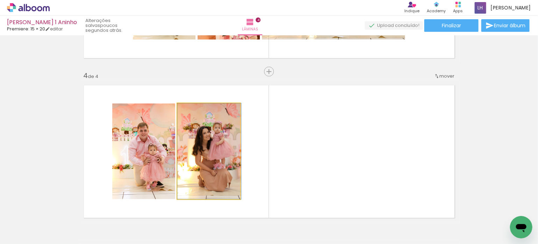
drag, startPoint x: 216, startPoint y: 150, endPoint x: 222, endPoint y: 228, distance: 78.0
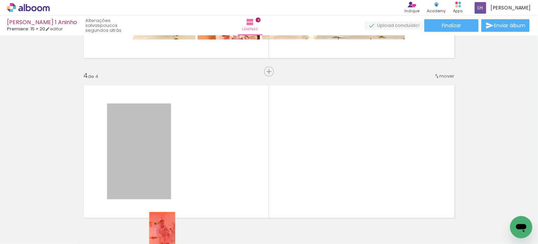
drag, startPoint x: 144, startPoint y: 159, endPoint x: 160, endPoint y: 232, distance: 74.1
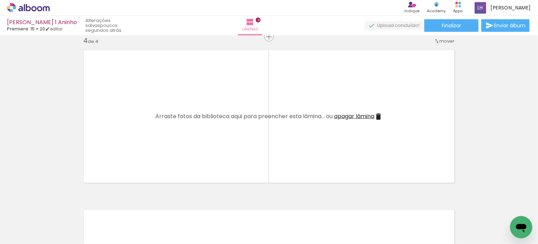
scroll to position [0, 291]
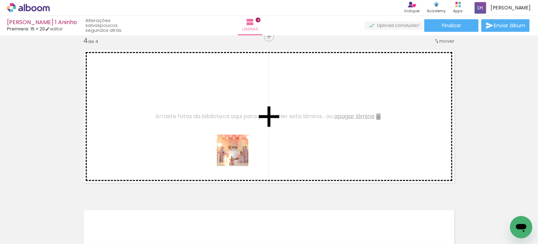
drag, startPoint x: 254, startPoint y: 222, endPoint x: 253, endPoint y: 205, distance: 17.2
click at [237, 154] on quentale-workspace at bounding box center [269, 122] width 538 height 244
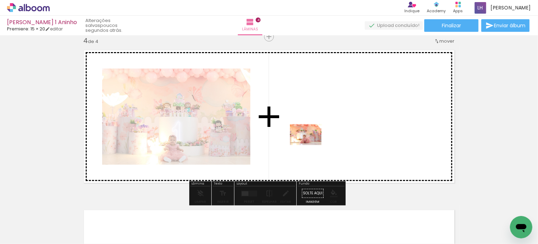
drag, startPoint x: 306, startPoint y: 182, endPoint x: 312, endPoint y: 134, distance: 48.4
click at [312, 134] on quentale-workspace at bounding box center [269, 122] width 538 height 244
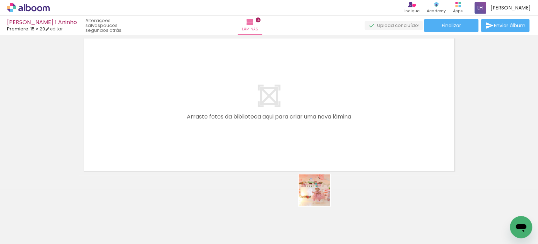
drag, startPoint x: 326, startPoint y: 219, endPoint x: 372, endPoint y: 237, distance: 49.1
click at [312, 156] on quentale-workspace at bounding box center [269, 122] width 538 height 244
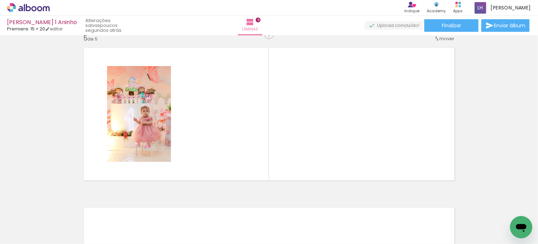
scroll to position [649, 0]
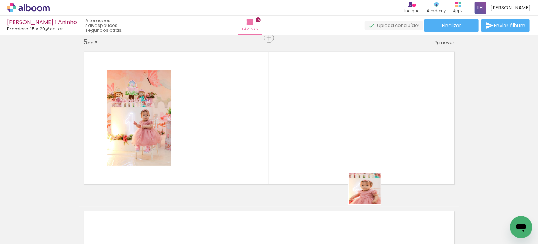
drag, startPoint x: 370, startPoint y: 194, endPoint x: 361, endPoint y: 141, distance: 54.1
click at [361, 141] on quentale-workspace at bounding box center [269, 122] width 538 height 244
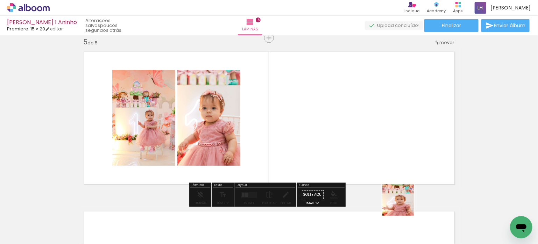
drag, startPoint x: 406, startPoint y: 211, endPoint x: 382, endPoint y: 153, distance: 62.3
click at [382, 153] on quentale-workspace at bounding box center [269, 122] width 538 height 244
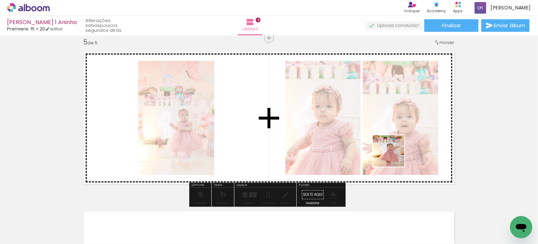
drag, startPoint x: 450, startPoint y: 223, endPoint x: 394, endPoint y: 156, distance: 86.9
click at [394, 156] on quentale-workspace at bounding box center [269, 122] width 538 height 244
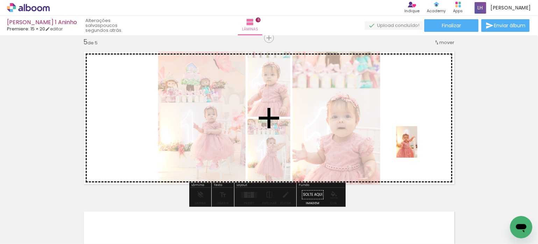
drag, startPoint x: 487, startPoint y: 222, endPoint x: 418, endPoint y: 147, distance: 102.3
click at [418, 147] on quentale-workspace at bounding box center [269, 122] width 538 height 244
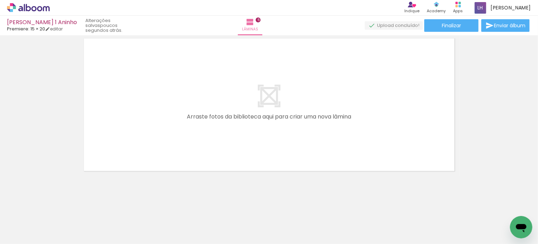
scroll to position [0, 7]
drag, startPoint x: 221, startPoint y: 214, endPoint x: 228, endPoint y: 161, distance: 54.0
click at [228, 161] on quentale-workspace at bounding box center [269, 122] width 538 height 244
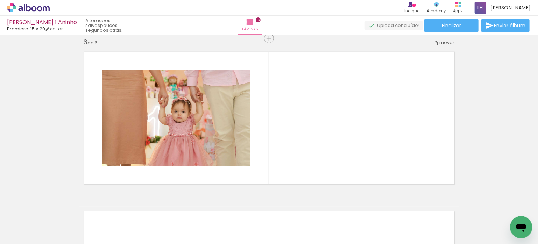
scroll to position [0, 907]
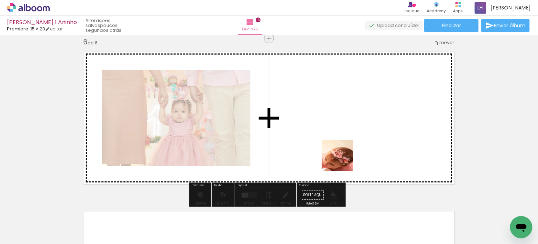
drag, startPoint x: 342, startPoint y: 215, endPoint x: 343, endPoint y: 159, distance: 56.7
click at [343, 159] on quentale-workspace at bounding box center [269, 122] width 538 height 244
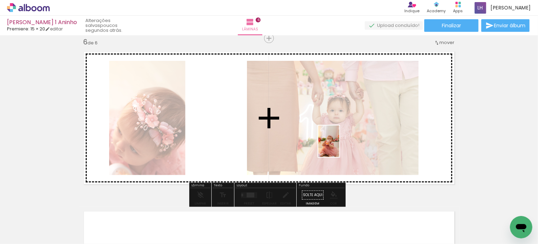
drag, startPoint x: 305, startPoint y: 227, endPoint x: 351, endPoint y: 145, distance: 94.3
click at [343, 145] on quentale-workspace at bounding box center [269, 122] width 538 height 244
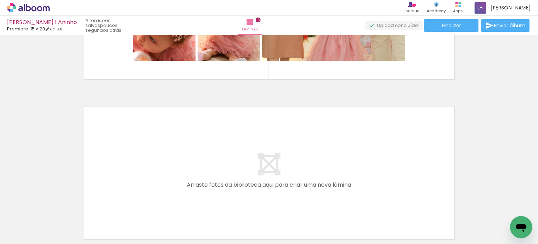
scroll to position [0, 707]
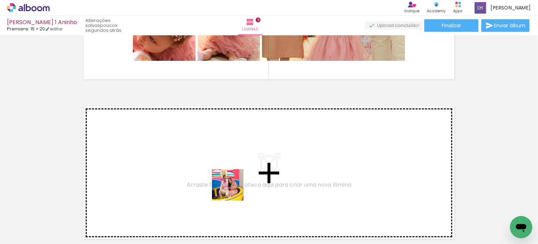
drag, startPoint x: 232, startPoint y: 204, endPoint x: 236, endPoint y: 174, distance: 30.3
click at [236, 174] on quentale-workspace at bounding box center [269, 122] width 538 height 244
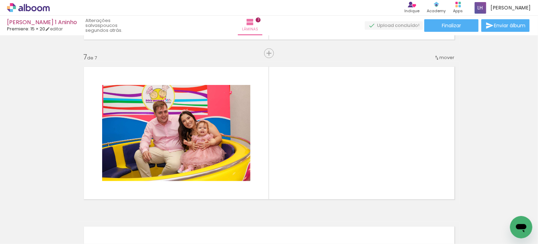
scroll to position [969, 0]
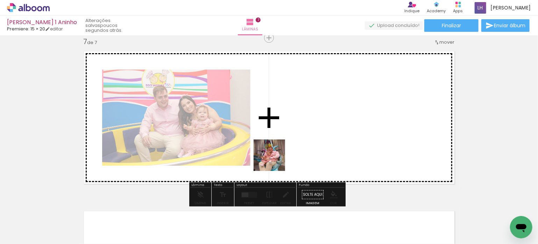
drag, startPoint x: 270, startPoint y: 211, endPoint x: 275, endPoint y: 161, distance: 51.0
click at [275, 161] on quentale-workspace at bounding box center [269, 122] width 538 height 244
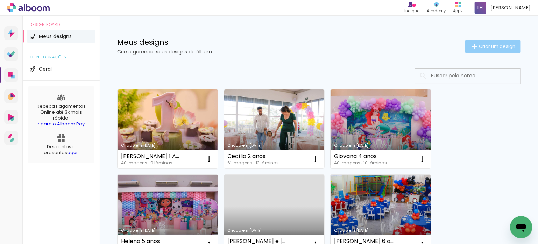
click at [495, 44] on span "Criar um design" at bounding box center [497, 46] width 36 height 5
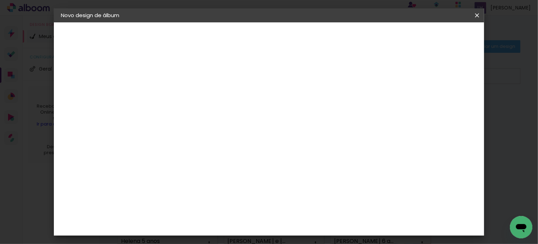
click at [175, 98] on input at bounding box center [175, 94] width 0 height 11
type input "Luna 1 Aninho"
type paper-input "Luna 1 Aninho"
click at [0, 0] on slot "Avançar" at bounding box center [0, 0] width 0 height 0
click at [216, 133] on input at bounding box center [193, 133] width 71 height 9
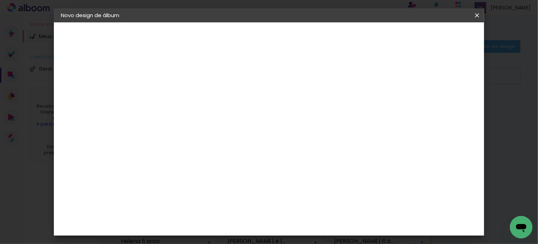
type input "pre"
type paper-input "pre"
drag, startPoint x: 227, startPoint y: 188, endPoint x: 231, endPoint y: 187, distance: 3.8
click at [217, 187] on paper-item "Premiere" at bounding box center [186, 194] width 62 height 15
click at [287, 33] on paper-button "Avançar" at bounding box center [270, 37] width 34 height 12
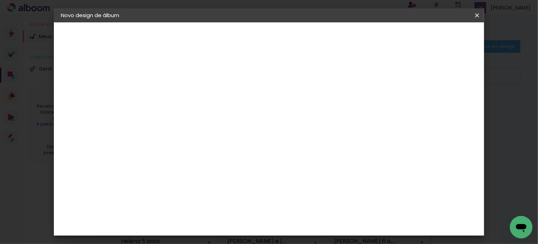
click at [223, 151] on span "15 × 20" at bounding box center [206, 160] width 33 height 19
click at [0, 0] on slot "Avançar" at bounding box center [0, 0] width 0 height 0
click at [434, 37] on span "Iniciar design" at bounding box center [418, 37] width 32 height 5
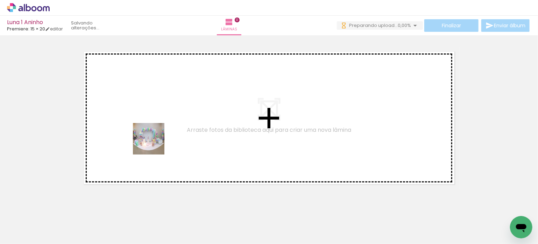
drag, startPoint x: 72, startPoint y: 215, endPoint x: 109, endPoint y: 233, distance: 41.0
click at [155, 144] on quentale-workspace at bounding box center [269, 122] width 538 height 244
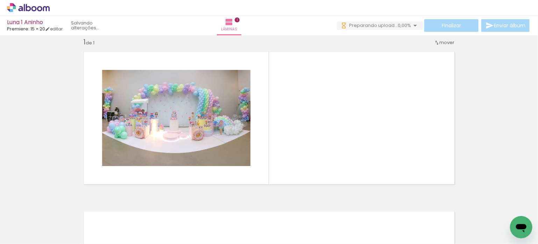
scroll to position [9, 0]
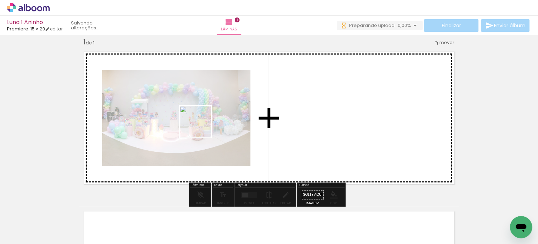
drag, startPoint x: 129, startPoint y: 202, endPoint x: 165, endPoint y: 221, distance: 41.2
click at [210, 123] on quentale-workspace at bounding box center [269, 122] width 538 height 244
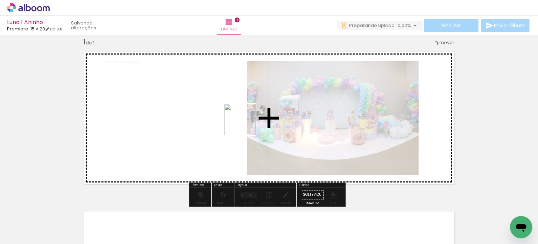
drag, startPoint x: 182, startPoint y: 196, endPoint x: 246, endPoint y: 124, distance: 96.0
click at [246, 124] on quentale-workspace at bounding box center [269, 122] width 538 height 244
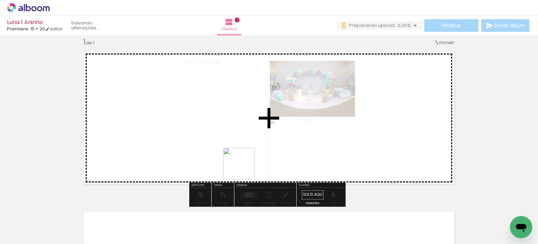
drag, startPoint x: 231, startPoint y: 187, endPoint x: 233, endPoint y: 225, distance: 38.2
click at [246, 167] on quentale-workspace at bounding box center [269, 122] width 538 height 244
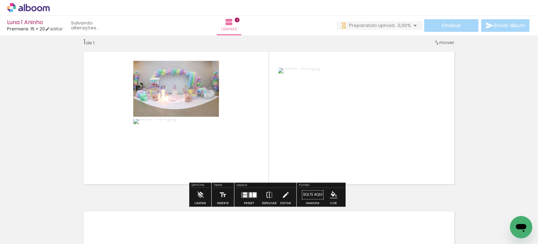
drag, startPoint x: 278, startPoint y: 152, endPoint x: 274, endPoint y: 222, distance: 70.2
click at [280, 144] on quentale-workspace at bounding box center [269, 122] width 538 height 244
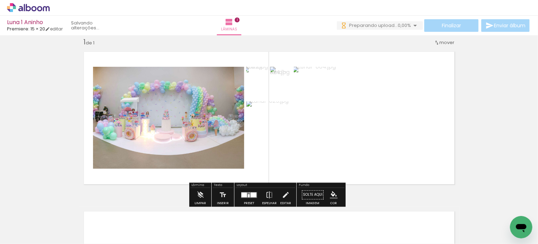
drag, startPoint x: 281, startPoint y: 165, endPoint x: 305, endPoint y: 225, distance: 64.6
click at [283, 154] on quentale-workspace at bounding box center [269, 122] width 538 height 244
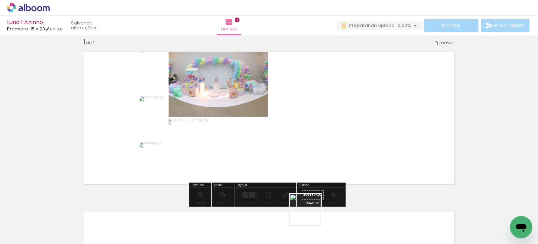
drag, startPoint x: 307, startPoint y: 224, endPoint x: 348, endPoint y: 226, distance: 40.6
click at [323, 160] on quentale-workspace at bounding box center [269, 122] width 538 height 244
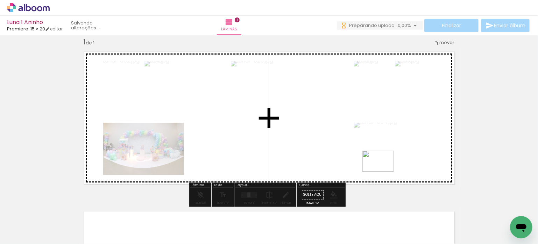
drag, startPoint x: 348, startPoint y: 227, endPoint x: 384, endPoint y: 172, distance: 65.8
click at [384, 172] on quentale-workspace at bounding box center [269, 122] width 538 height 244
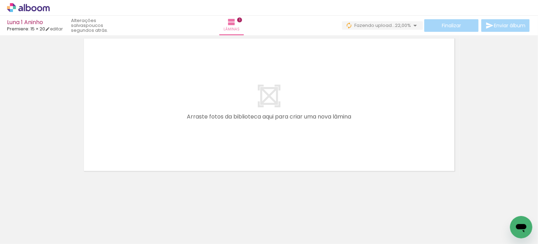
scroll to position [0, 257]
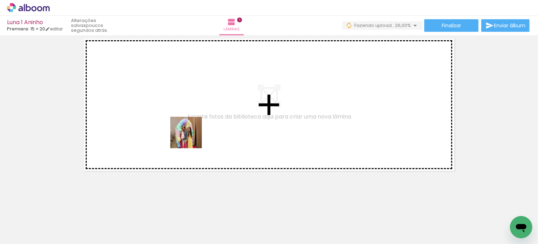
drag, startPoint x: 179, startPoint y: 158, endPoint x: 199, endPoint y: 162, distance: 20.0
click at [195, 132] on quentale-workspace at bounding box center [269, 122] width 538 height 244
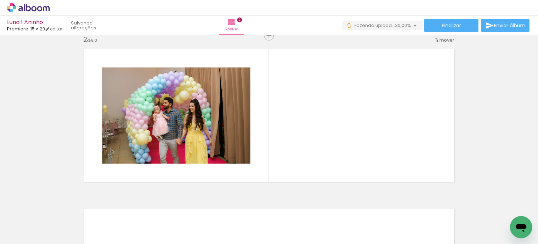
scroll to position [169, 0]
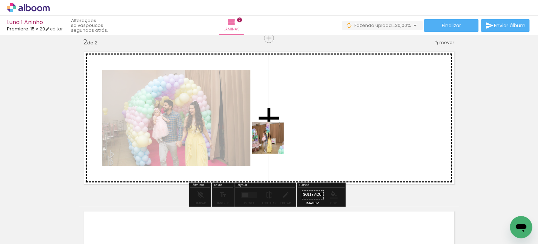
drag, startPoint x: 183, startPoint y: 212, endPoint x: 261, endPoint y: 177, distance: 85.5
click at [290, 131] on quentale-workspace at bounding box center [269, 122] width 538 height 244
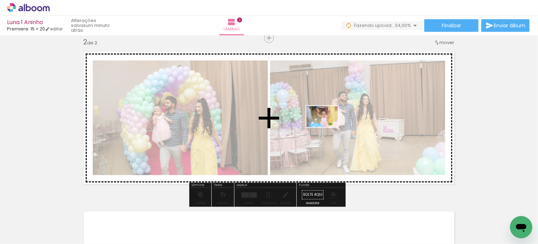
drag, startPoint x: 216, startPoint y: 226, endPoint x: 328, endPoint y: 127, distance: 149.8
click at [328, 127] on quentale-workspace at bounding box center [269, 122] width 538 height 244
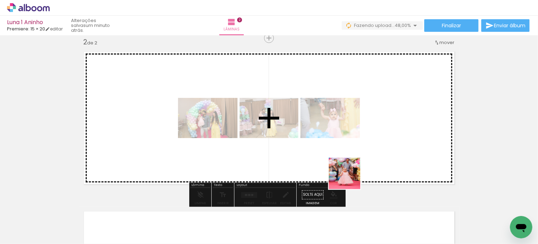
drag, startPoint x: 329, startPoint y: 223, endPoint x: 365, endPoint y: 148, distance: 82.7
click at [365, 148] on quentale-workspace at bounding box center [269, 122] width 538 height 244
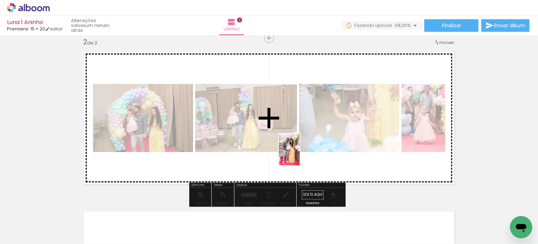
drag, startPoint x: 246, startPoint y: 227, endPoint x: 300, endPoint y: 155, distance: 90.2
click at [300, 155] on quentale-workspace at bounding box center [269, 122] width 538 height 244
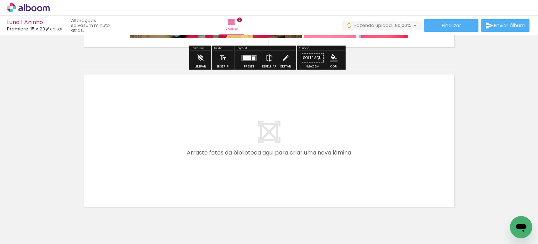
scroll to position [309, 0]
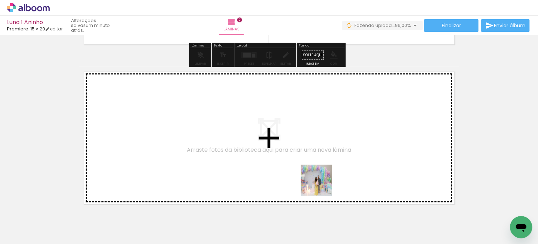
drag, startPoint x: 322, startPoint y: 186, endPoint x: 383, endPoint y: 208, distance: 65.0
click at [295, 170] on quentale-workspace at bounding box center [269, 122] width 538 height 244
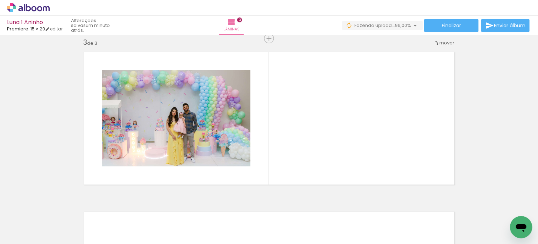
scroll to position [329, 0]
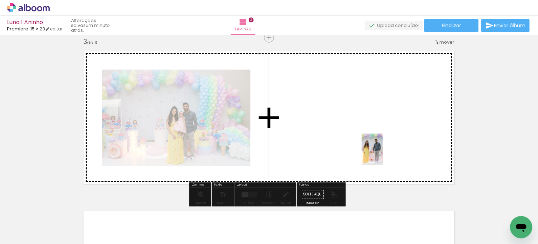
drag, startPoint x: 406, startPoint y: 216, endPoint x: 396, endPoint y: 179, distance: 38.3
click at [383, 154] on quentale-workspace at bounding box center [269, 122] width 538 height 244
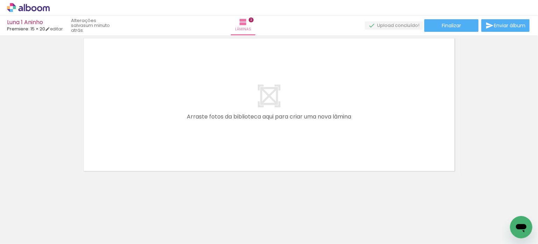
scroll to position [0, 556]
click at [343, 228] on div at bounding box center [337, 220] width 23 height 35
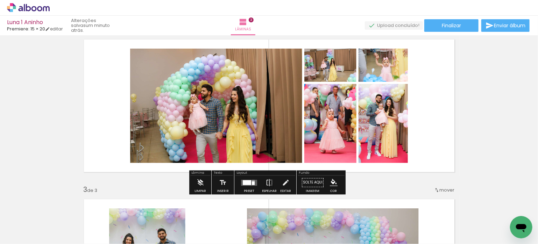
scroll to position [187, 0]
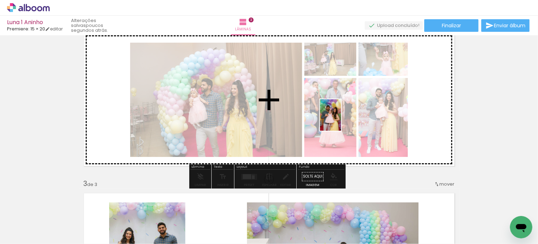
drag, startPoint x: 225, startPoint y: 186, endPoint x: 343, endPoint y: 119, distance: 135.8
click at [343, 119] on quentale-workspace at bounding box center [269, 122] width 538 height 244
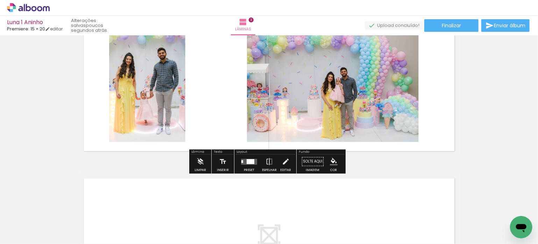
scroll to position [502, 0]
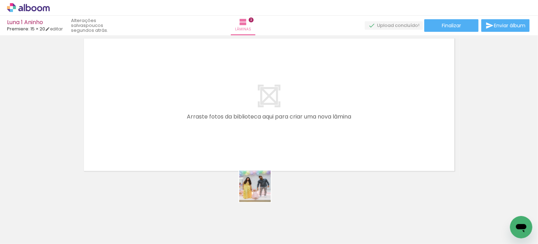
drag, startPoint x: 268, startPoint y: 230, endPoint x: 250, endPoint y: 151, distance: 81.5
click at [250, 151] on quentale-workspace at bounding box center [269, 122] width 538 height 244
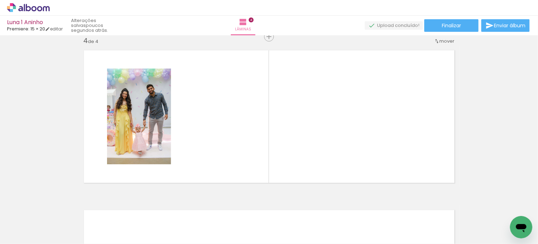
scroll to position [489, 0]
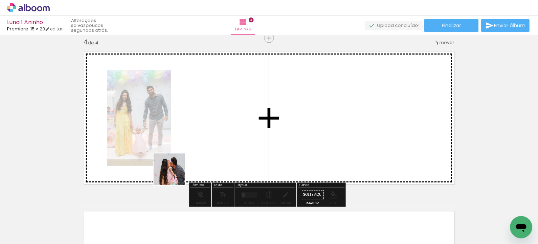
drag, startPoint x: 117, startPoint y: 227, endPoint x: 253, endPoint y: 122, distance: 171.6
click at [253, 122] on quentale-workspace at bounding box center [269, 122] width 538 height 244
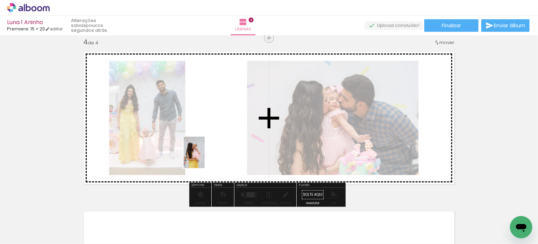
drag, startPoint x: 73, startPoint y: 221, endPoint x: 205, endPoint y: 158, distance: 146.1
click at [205, 158] on quentale-workspace at bounding box center [269, 122] width 538 height 244
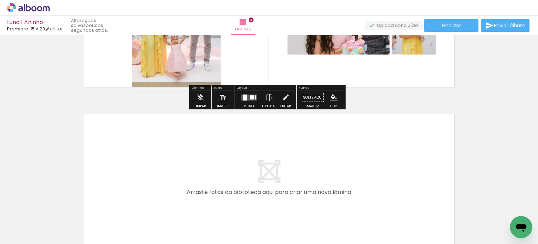
scroll to position [594, 0]
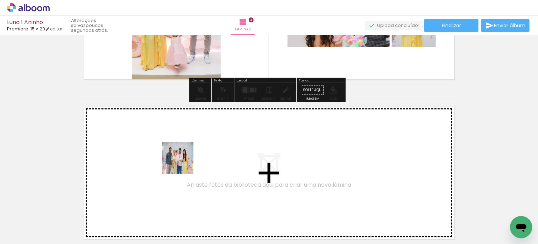
drag, startPoint x: 172, startPoint y: 225, endPoint x: 190, endPoint y: 204, distance: 27.8
click at [183, 156] on quentale-workspace at bounding box center [269, 122] width 538 height 244
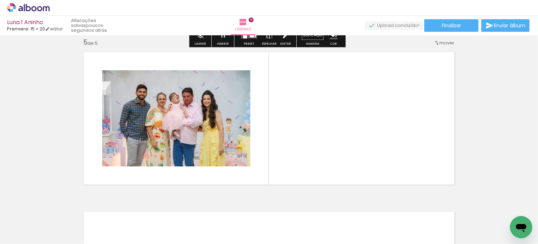
scroll to position [649, 0]
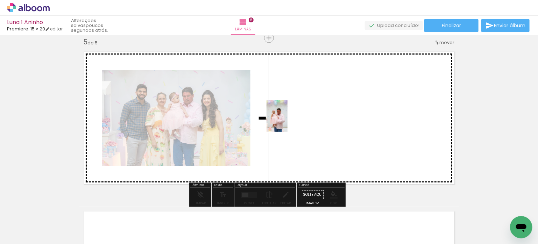
drag, startPoint x: 217, startPoint y: 210, endPoint x: 288, endPoint y: 121, distance: 113.6
click at [288, 121] on quentale-workspace at bounding box center [269, 122] width 538 height 244
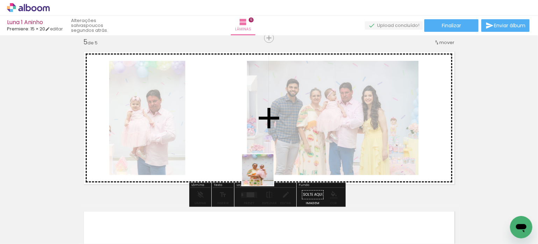
drag, startPoint x: 257, startPoint y: 224, endPoint x: 251, endPoint y: 154, distance: 69.9
click at [263, 154] on quentale-workspace at bounding box center [269, 122] width 538 height 244
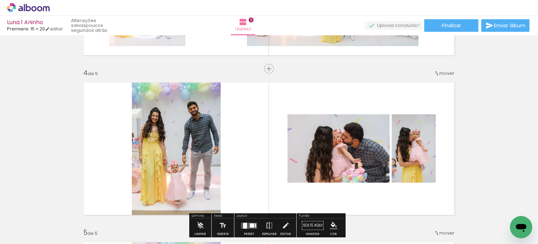
scroll to position [404, 0]
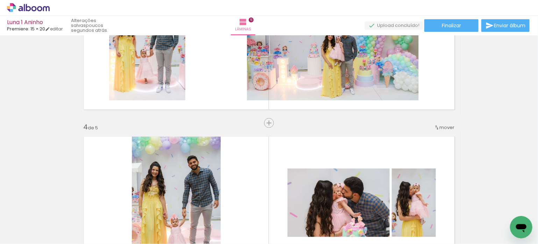
drag, startPoint x: 266, startPoint y: 119, endPoint x: 314, endPoint y: 121, distance: 48.3
click at [266, 119] on div "Inserir lâmina" at bounding box center [284, 123] width 38 height 8
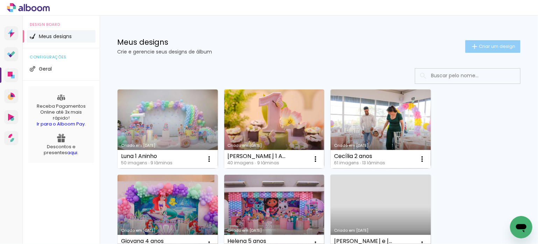
click at [493, 49] on paper-button "Criar um design" at bounding box center [493, 46] width 55 height 13
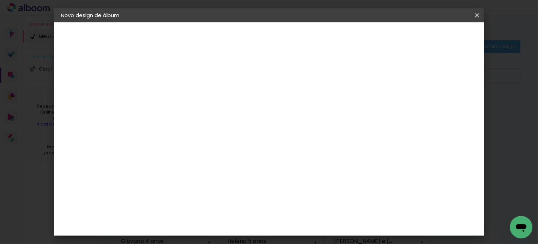
click at [175, 93] on input at bounding box center [175, 94] width 0 height 11
type input "[PERSON_NAME] e [PERSON_NAME]"
type paper-input "[PERSON_NAME] e [PERSON_NAME]"
click at [0, 0] on slot "Avançar" at bounding box center [0, 0] width 0 height 0
click at [181, 130] on input at bounding box center [193, 133] width 71 height 9
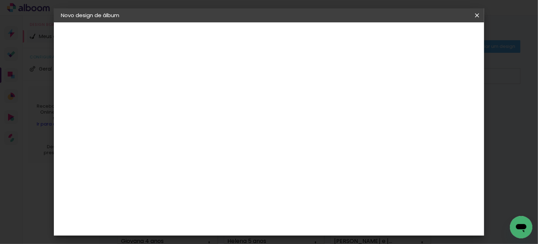
type input "pre"
type paper-input "pre"
drag, startPoint x: 260, startPoint y: 188, endPoint x: 267, endPoint y: 185, distance: 7.5
click at [217, 187] on paper-item "Premiere" at bounding box center [186, 194] width 62 height 15
click at [0, 0] on slot "Avançar" at bounding box center [0, 0] width 0 height 0
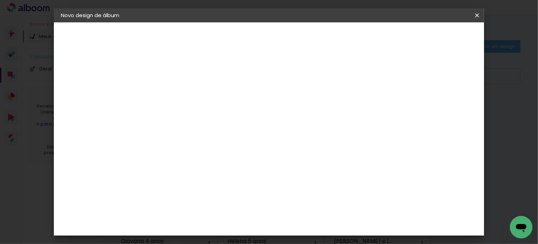
click at [223, 151] on span "15 × 20" at bounding box center [206, 160] width 33 height 19
click at [0, 0] on slot "Avançar" at bounding box center [0, 0] width 0 height 0
click at [434, 35] on span "Iniciar design" at bounding box center [418, 37] width 32 height 5
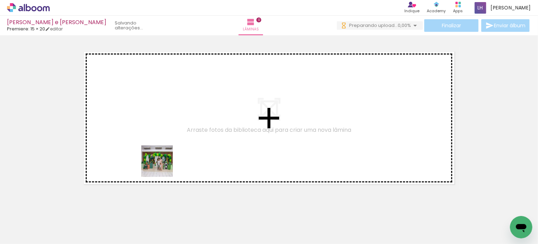
drag, startPoint x: 80, startPoint y: 223, endPoint x: 194, endPoint y: 140, distance: 141.2
click at [194, 140] on quentale-workspace at bounding box center [269, 122] width 538 height 244
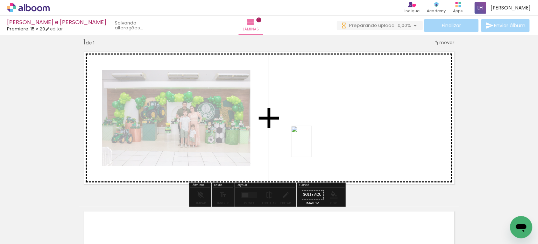
drag, startPoint x: 220, startPoint y: 184, endPoint x: 312, endPoint y: 147, distance: 99.6
click at [312, 147] on quentale-workspace at bounding box center [269, 122] width 538 height 244
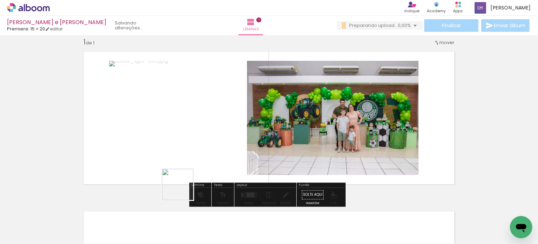
drag, startPoint x: 158, startPoint y: 225, endPoint x: 244, endPoint y: 130, distance: 128.4
click at [227, 140] on quentale-workspace at bounding box center [269, 122] width 538 height 244
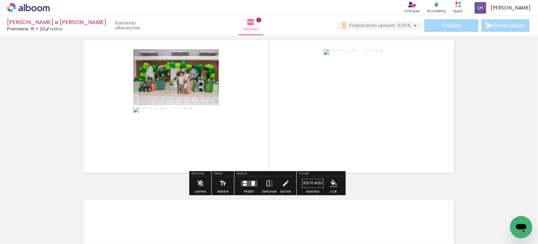
scroll to position [44, 0]
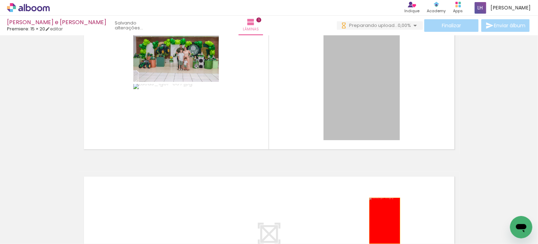
drag, startPoint x: 379, startPoint y: 92, endPoint x: 328, endPoint y: 207, distance: 125.3
click at [381, 221] on quentale-workspace at bounding box center [269, 122] width 538 height 244
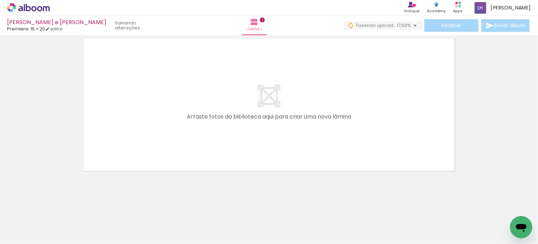
scroll to position [0, 23]
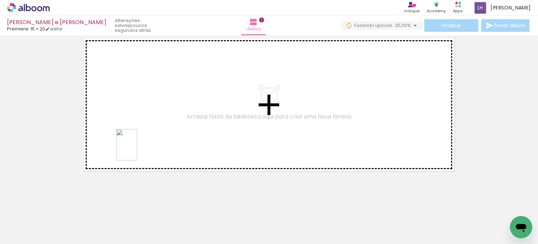
drag, startPoint x: 91, startPoint y: 222, endPoint x: 138, endPoint y: 148, distance: 86.9
click at [138, 148] on quentale-workspace at bounding box center [269, 122] width 538 height 244
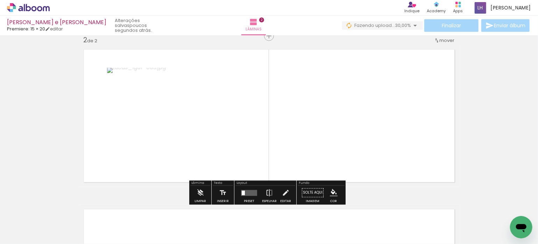
scroll to position [169, 0]
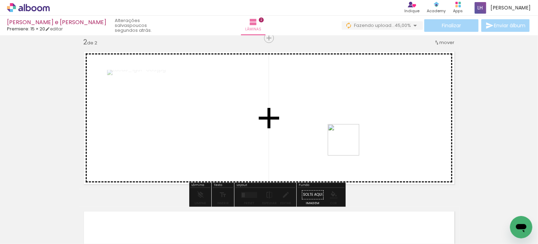
drag, startPoint x: 447, startPoint y: 225, endPoint x: 340, endPoint y: 148, distance: 131.9
click at [337, 145] on quentale-workspace at bounding box center [269, 122] width 538 height 244
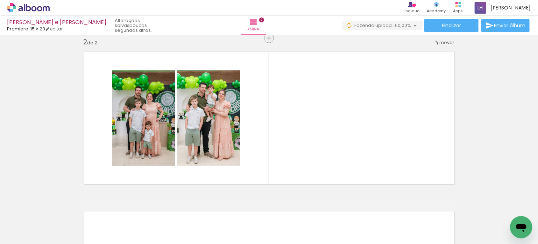
scroll to position [0, 187]
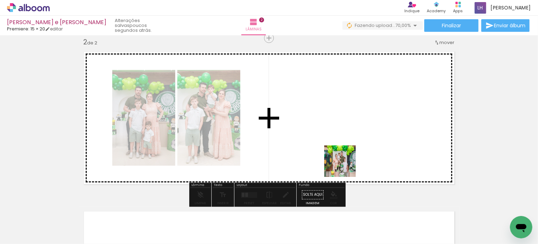
drag, startPoint x: 318, startPoint y: 221, endPoint x: 347, endPoint y: 156, distance: 71.4
click at [347, 156] on quentale-workspace at bounding box center [269, 122] width 538 height 244
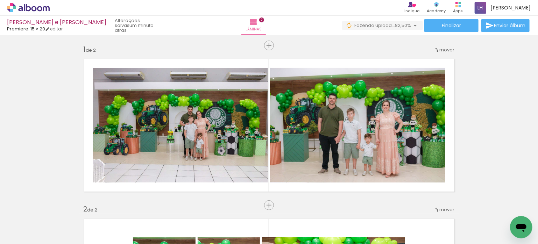
scroll to position [0, 0]
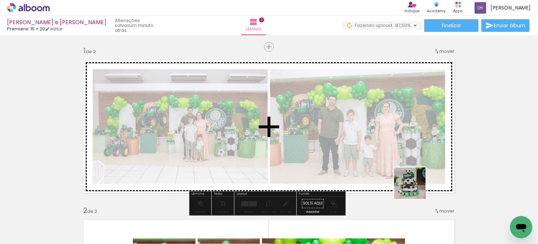
drag, startPoint x: 435, startPoint y: 218, endPoint x: 386, endPoint y: 172, distance: 67.6
click at [385, 144] on quentale-workspace at bounding box center [269, 122] width 538 height 244
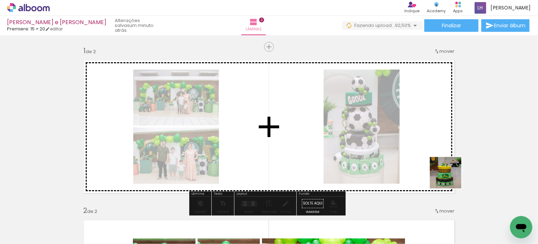
drag, startPoint x: 464, startPoint y: 221, endPoint x: 437, endPoint y: 147, distance: 79.1
click at [435, 143] on quentale-workspace at bounding box center [269, 122] width 538 height 244
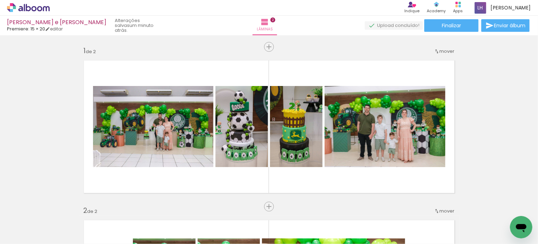
scroll to position [0, 259]
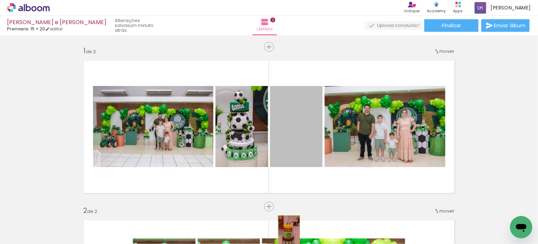
drag, startPoint x: 294, startPoint y: 196, endPoint x: 268, endPoint y: 177, distance: 32.3
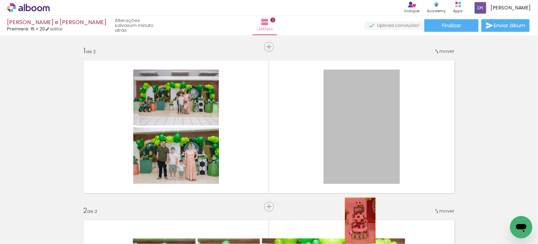
drag, startPoint x: 362, startPoint y: 145, endPoint x: 441, endPoint y: 151, distance: 79.7
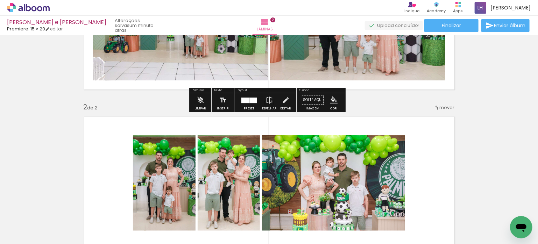
scroll to position [105, 0]
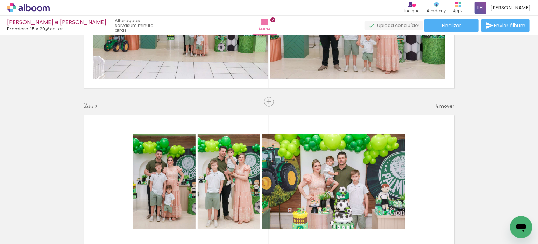
click at [273, 103] on span "Inserir lâmina" at bounding box center [286, 102] width 27 height 5
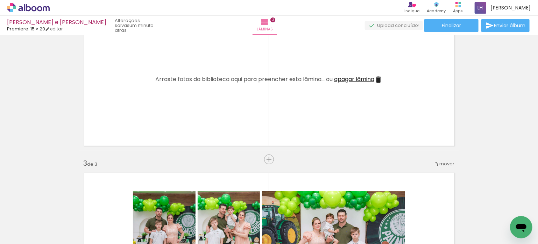
scroll to position [210, 0]
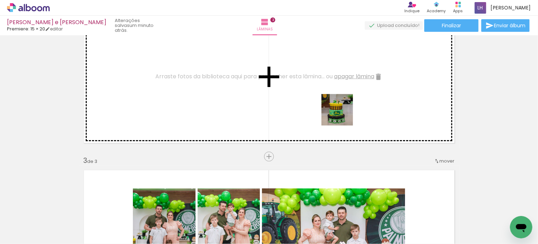
drag, startPoint x: 347, startPoint y: 128, endPoint x: 343, endPoint y: 115, distance: 13.4
click at [343, 115] on quentale-workspace at bounding box center [269, 122] width 538 height 244
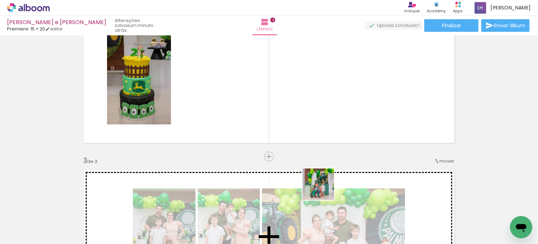
drag, startPoint x: 329, startPoint y: 215, endPoint x: 314, endPoint y: 110, distance: 105.7
click at [314, 110] on quentale-workspace at bounding box center [269, 122] width 538 height 244
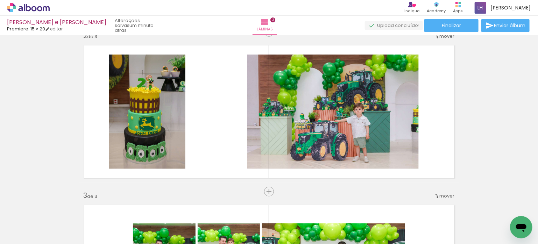
scroll to position [0, 121]
drag, startPoint x: 185, startPoint y: 222, endPoint x: 303, endPoint y: 137, distance: 145.6
click at [221, 140] on quentale-workspace at bounding box center [269, 122] width 538 height 244
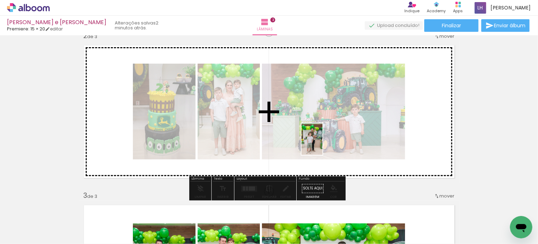
drag, startPoint x: 301, startPoint y: 226, endPoint x: 323, endPoint y: 145, distance: 84.7
click at [323, 145] on quentale-workspace at bounding box center [269, 122] width 538 height 244
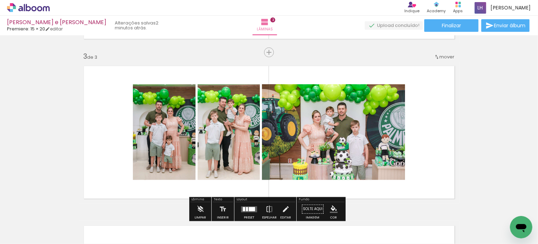
scroll to position [245, 0]
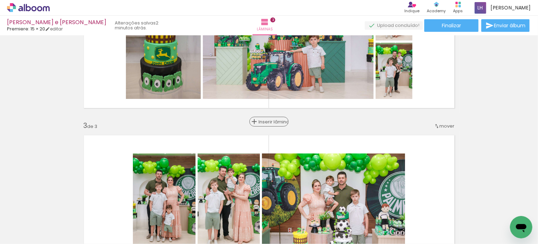
click at [267, 122] on span "Inserir lâmina" at bounding box center [272, 122] width 27 height 5
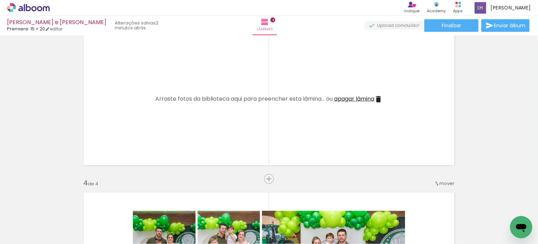
scroll to position [350, 0]
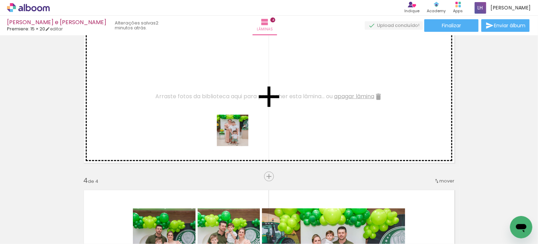
drag, startPoint x: 226, startPoint y: 222, endPoint x: 258, endPoint y: 177, distance: 54.5
click at [238, 135] on quentale-workspace at bounding box center [269, 122] width 538 height 244
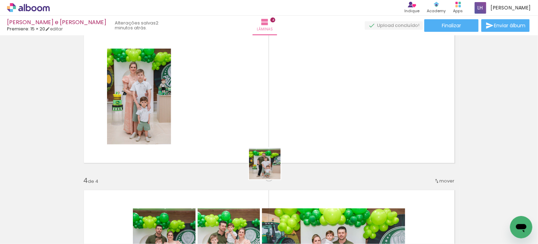
drag, startPoint x: 267, startPoint y: 212, endPoint x: 263, endPoint y: 137, distance: 75.4
click at [264, 113] on quentale-workspace at bounding box center [269, 122] width 538 height 244
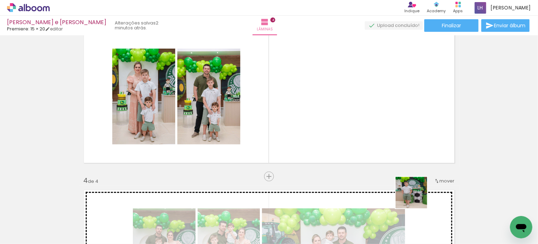
drag, startPoint x: 418, startPoint y: 225, endPoint x: 466, endPoint y: 208, distance: 51.3
click at [389, 127] on quentale-workspace at bounding box center [269, 122] width 538 height 244
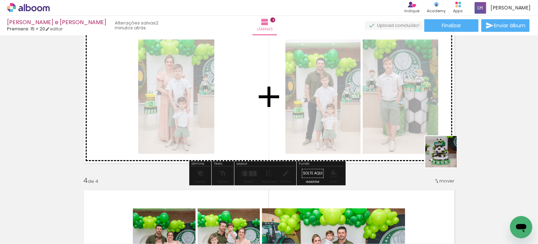
drag, startPoint x: 502, startPoint y: 218, endPoint x: 427, endPoint y: 129, distance: 116.3
click at [427, 129] on quentale-workspace at bounding box center [269, 122] width 538 height 244
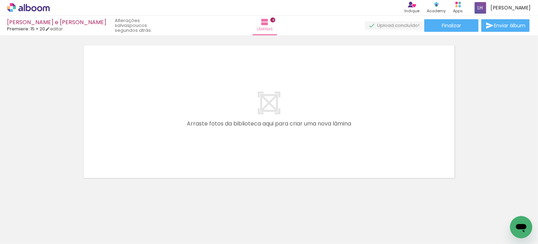
scroll to position [662, 0]
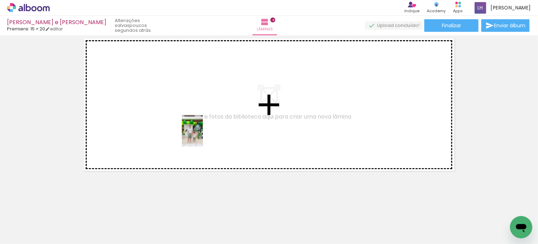
drag, startPoint x: 199, startPoint y: 189, endPoint x: 203, endPoint y: 136, distance: 53.0
click at [203, 136] on quentale-workspace at bounding box center [269, 122] width 538 height 244
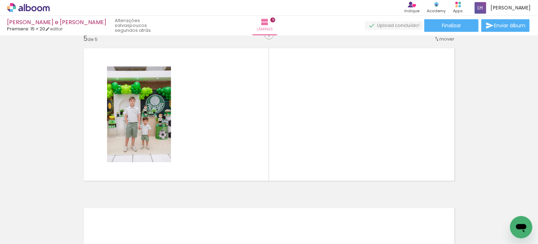
scroll to position [649, 0]
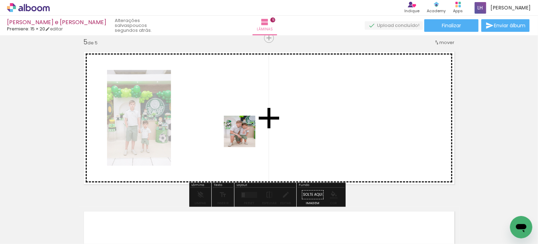
drag, startPoint x: 235, startPoint y: 222, endPoint x: 269, endPoint y: 221, distance: 34.3
click at [246, 134] on quentale-workspace at bounding box center [269, 122] width 538 height 244
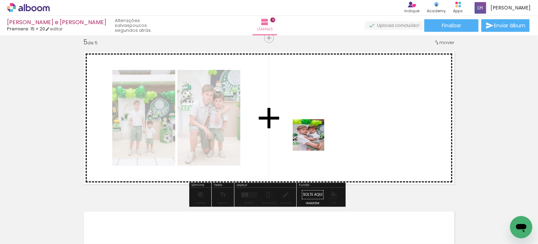
drag, startPoint x: 292, startPoint y: 186, endPoint x: 315, endPoint y: 140, distance: 51.3
click at [315, 140] on quentale-workspace at bounding box center [269, 122] width 538 height 244
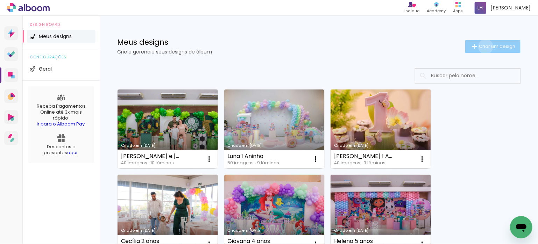
click at [480, 46] on span "Criar um design" at bounding box center [497, 46] width 36 height 5
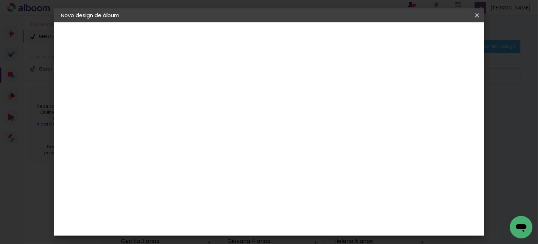
click at [175, 96] on input at bounding box center [175, 94] width 0 height 11
type input "[PERSON_NAME] 1 Aninho"
click at [0, 0] on slot "Avançar" at bounding box center [0, 0] width 0 height 0
click at [229, 130] on input at bounding box center [193, 133] width 71 height 9
type input "pre"
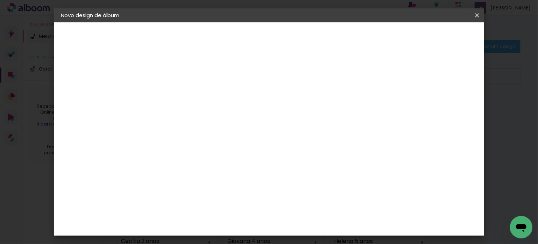
type paper-input "pre"
click at [196, 192] on div "Premiere" at bounding box center [183, 195] width 26 height 6
click at [0, 0] on slot "Avançar" at bounding box center [0, 0] width 0 height 0
click at [249, 151] on span "15 × 20 cm" at bounding box center [236, 160] width 26 height 19
click at [0, 0] on slot "Avançar" at bounding box center [0, 0] width 0 height 0
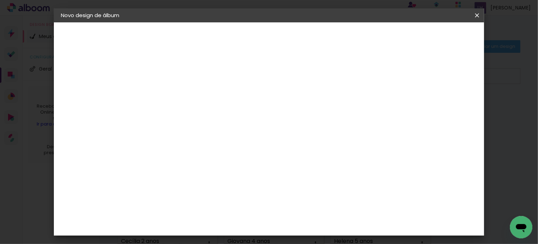
click at [434, 37] on span "Iniciar design" at bounding box center [418, 37] width 32 height 5
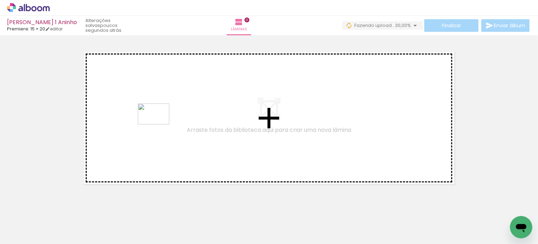
drag, startPoint x: 155, startPoint y: 224, endPoint x: 159, endPoint y: 125, distance: 99.1
click at [159, 125] on quentale-workspace at bounding box center [269, 122] width 538 height 244
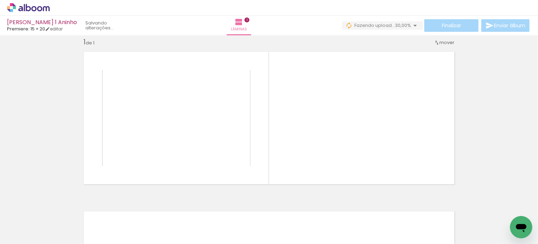
scroll to position [9, 0]
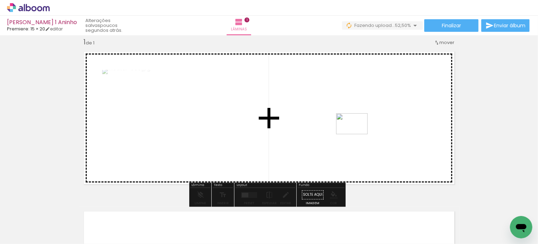
drag, startPoint x: 356, startPoint y: 210, endPoint x: 358, endPoint y: 134, distance: 75.3
click at [358, 134] on quentale-workspace at bounding box center [269, 122] width 538 height 244
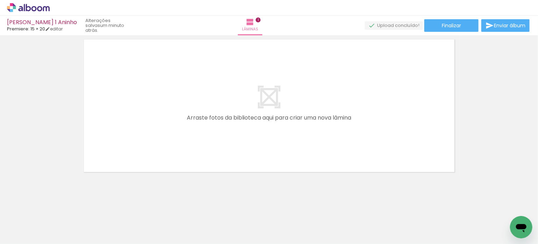
scroll to position [182, 0]
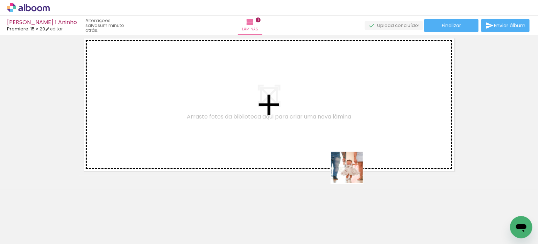
drag, startPoint x: 352, startPoint y: 173, endPoint x: 433, endPoint y: 217, distance: 91.3
click at [327, 138] on quentale-workspace at bounding box center [269, 122] width 538 height 244
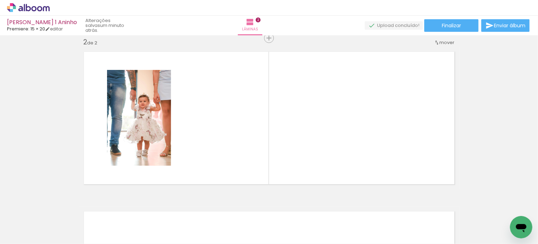
scroll to position [169, 0]
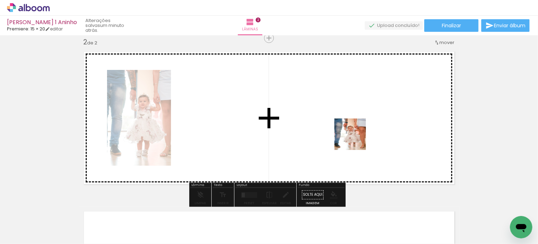
drag, startPoint x: 427, startPoint y: 224, endPoint x: 340, endPoint y: 158, distance: 108.7
click at [337, 137] on quentale-workspace at bounding box center [269, 122] width 538 height 244
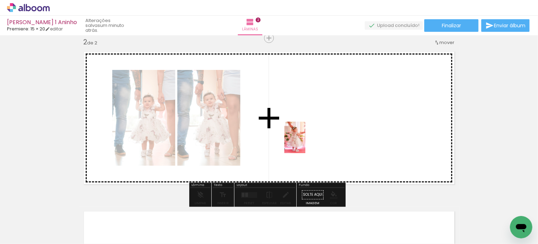
drag, startPoint x: 226, startPoint y: 221, endPoint x: 306, endPoint y: 143, distance: 111.4
click at [306, 143] on quentale-workspace at bounding box center [269, 122] width 538 height 244
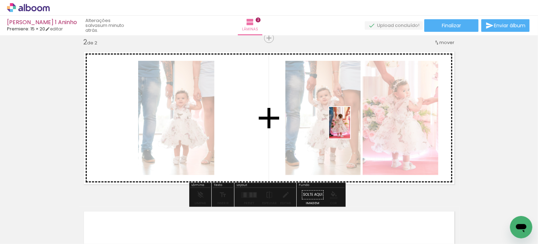
drag, startPoint x: 199, startPoint y: 217, endPoint x: 357, endPoint y: 133, distance: 179.0
click at [359, 123] on quentale-workspace at bounding box center [269, 122] width 538 height 244
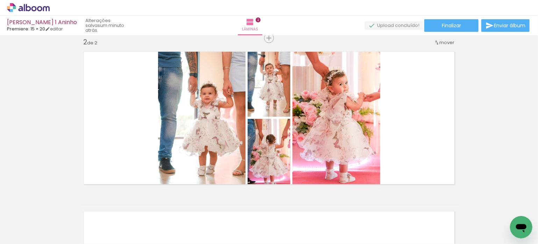
scroll to position [0, 635]
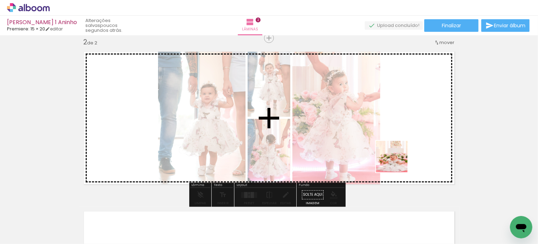
drag, startPoint x: 267, startPoint y: 226, endPoint x: 406, endPoint y: 158, distance: 154.3
click at [401, 160] on quentale-workspace at bounding box center [269, 122] width 538 height 244
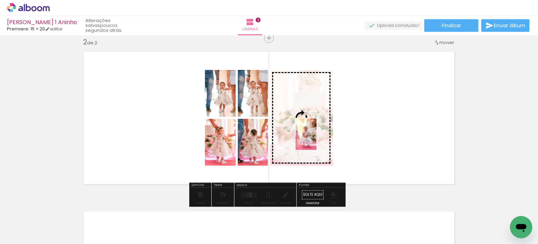
drag, startPoint x: 120, startPoint y: 223, endPoint x: 329, endPoint y: 140, distance: 225.1
click at [317, 140] on quentale-workspace at bounding box center [269, 122] width 538 height 244
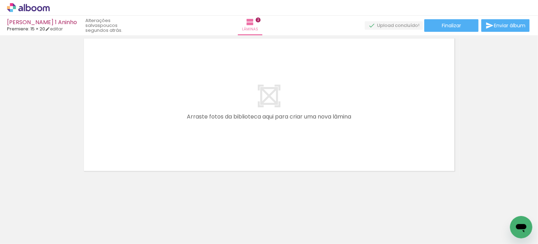
scroll to position [0, 343]
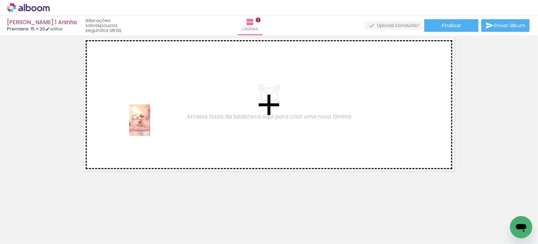
drag, startPoint x: 126, startPoint y: 214, endPoint x: 158, endPoint y: 209, distance: 32.7
click at [151, 125] on quentale-workspace at bounding box center [269, 122] width 538 height 244
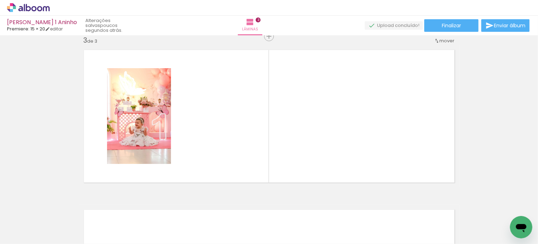
scroll to position [329, 0]
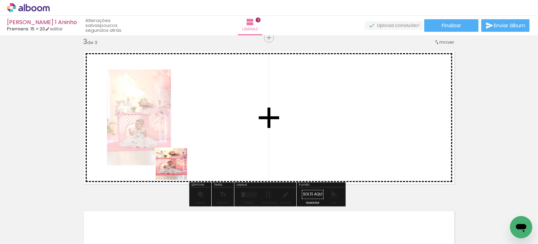
drag, startPoint x: 168, startPoint y: 209, endPoint x: 204, endPoint y: 190, distance: 40.7
click at [198, 135] on quentale-workspace at bounding box center [269, 122] width 538 height 244
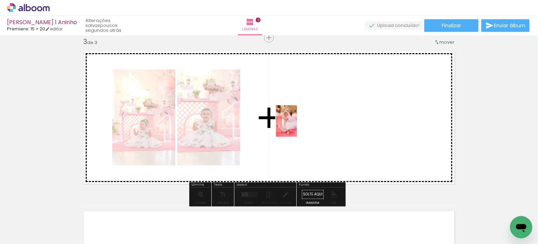
drag, startPoint x: 201, startPoint y: 224, endPoint x: 297, endPoint y: 126, distance: 136.6
click at [297, 126] on quentale-workspace at bounding box center [269, 122] width 538 height 244
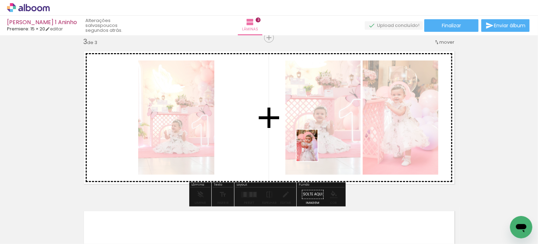
drag, startPoint x: 247, startPoint y: 222, endPoint x: 317, endPoint y: 152, distance: 98.5
click at [318, 151] on quentale-workspace at bounding box center [269, 122] width 538 height 244
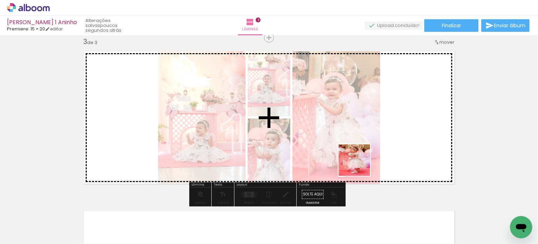
drag, startPoint x: 360, startPoint y: 166, endPoint x: 396, endPoint y: 146, distance: 41.2
click at [396, 146] on quentale-workspace at bounding box center [269, 122] width 538 height 244
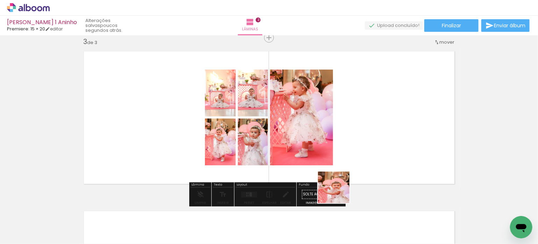
drag, startPoint x: 317, startPoint y: 224, endPoint x: 373, endPoint y: 145, distance: 96.4
click at [373, 145] on quentale-workspace at bounding box center [269, 122] width 538 height 244
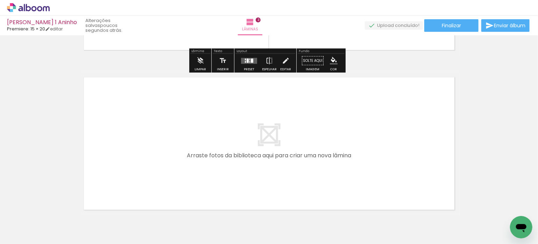
scroll to position [469, 0]
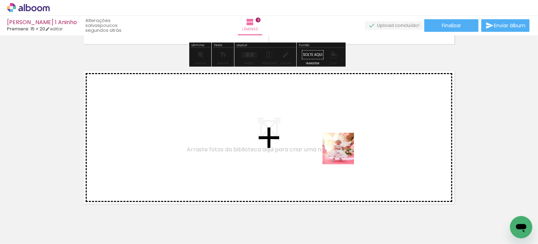
drag, startPoint x: 356, startPoint y: 212, endPoint x: 411, endPoint y: 207, distance: 55.9
click at [344, 151] on quentale-workspace at bounding box center [269, 122] width 538 height 244
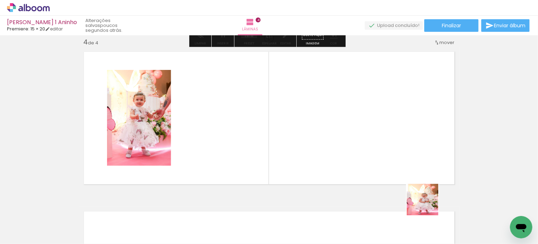
scroll to position [489, 0]
drag, startPoint x: 431, startPoint y: 222, endPoint x: 386, endPoint y: 162, distance: 74.3
click at [368, 145] on quentale-workspace at bounding box center [269, 122] width 538 height 244
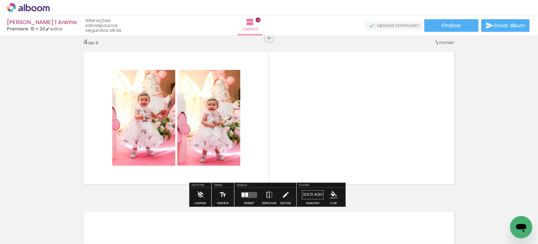
scroll to position [0, 531]
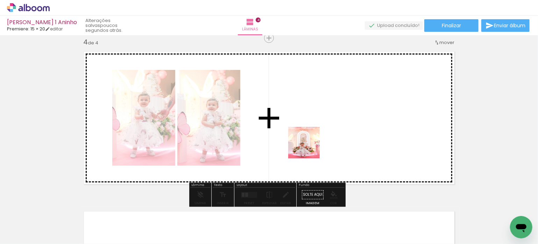
drag, startPoint x: 288, startPoint y: 222, endPoint x: 333, endPoint y: 211, distance: 46.4
click at [312, 139] on quentale-workspace at bounding box center [269, 122] width 538 height 244
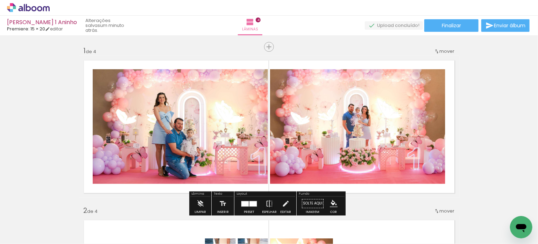
scroll to position [105, 0]
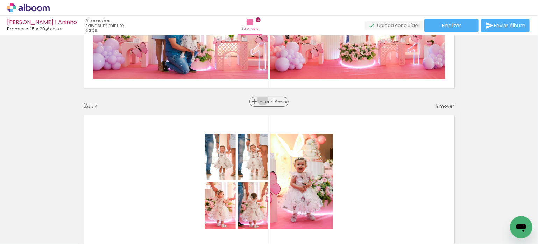
click at [264, 100] on span "Inserir lâmina" at bounding box center [272, 102] width 27 height 5
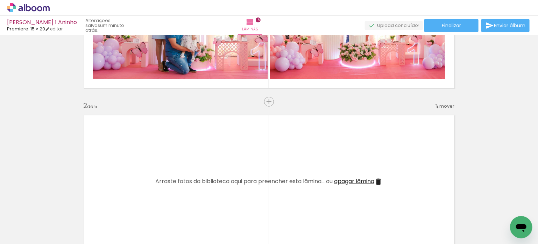
scroll to position [175, 0]
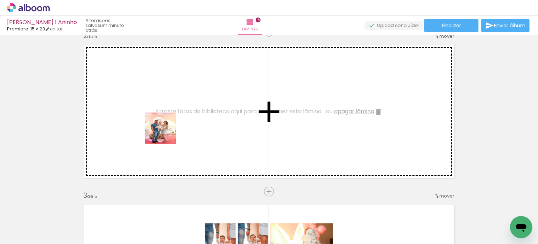
drag, startPoint x: 74, startPoint y: 224, endPoint x: 114, endPoint y: 211, distance: 41.8
click at [167, 133] on quentale-workspace at bounding box center [269, 122] width 538 height 244
